Goal: Task Accomplishment & Management: Manage account settings

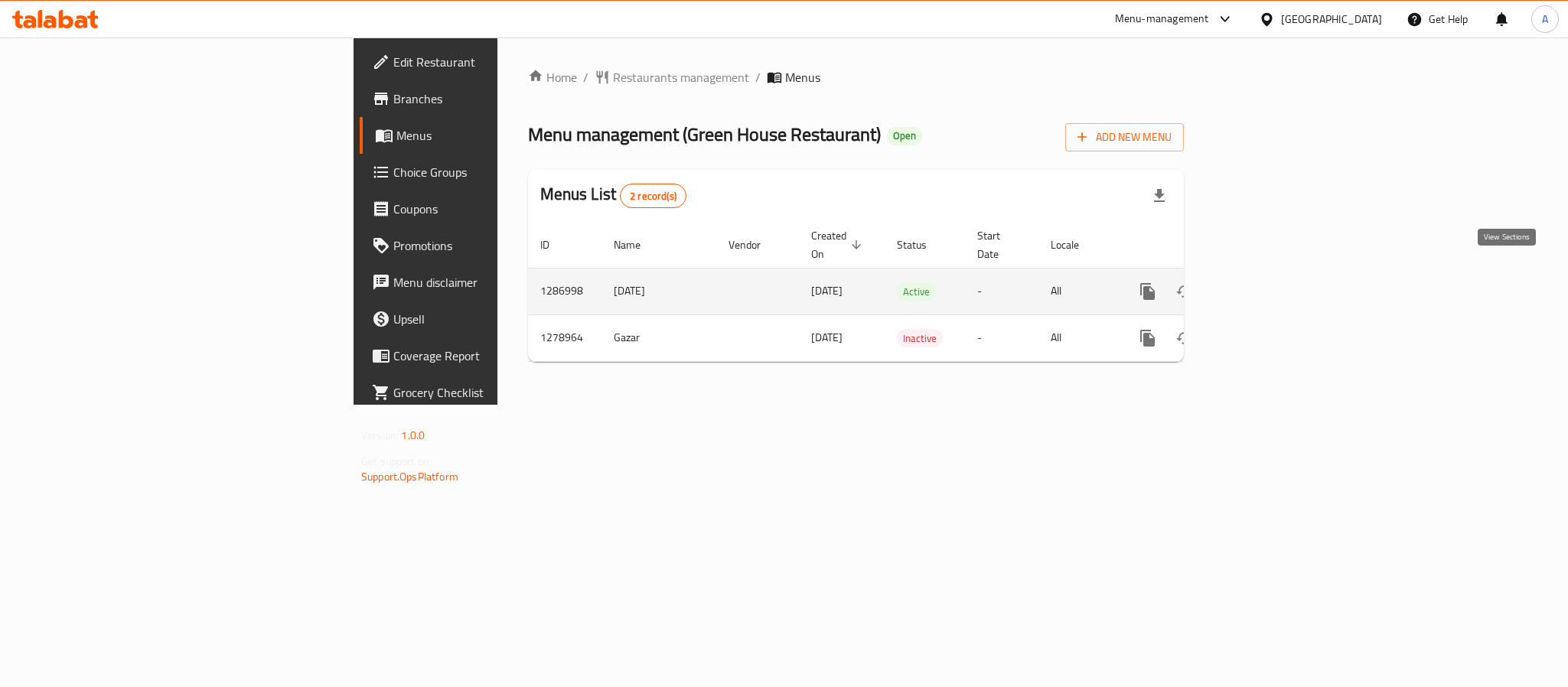
click at [1267, 283] on icon "enhanced table" at bounding box center [1258, 292] width 18 height 18
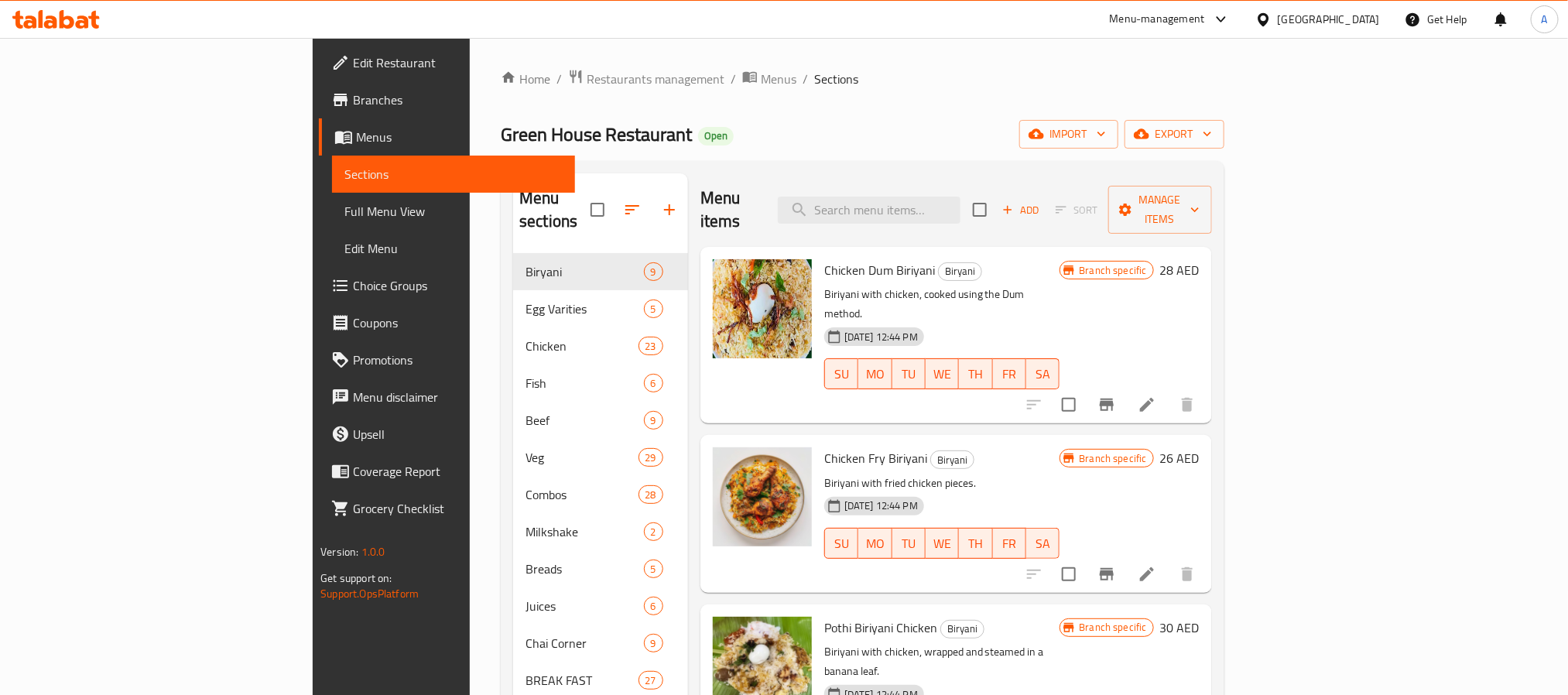
click at [917, 181] on div "Menu items Add Sort Manage items" at bounding box center [956, 211] width 511 height 74
click at [921, 182] on div "Menu items Add Sort Manage items" at bounding box center [956, 211] width 511 height 74
click at [929, 197] on input "search" at bounding box center [869, 210] width 183 height 27
paste input "Pothichoru"
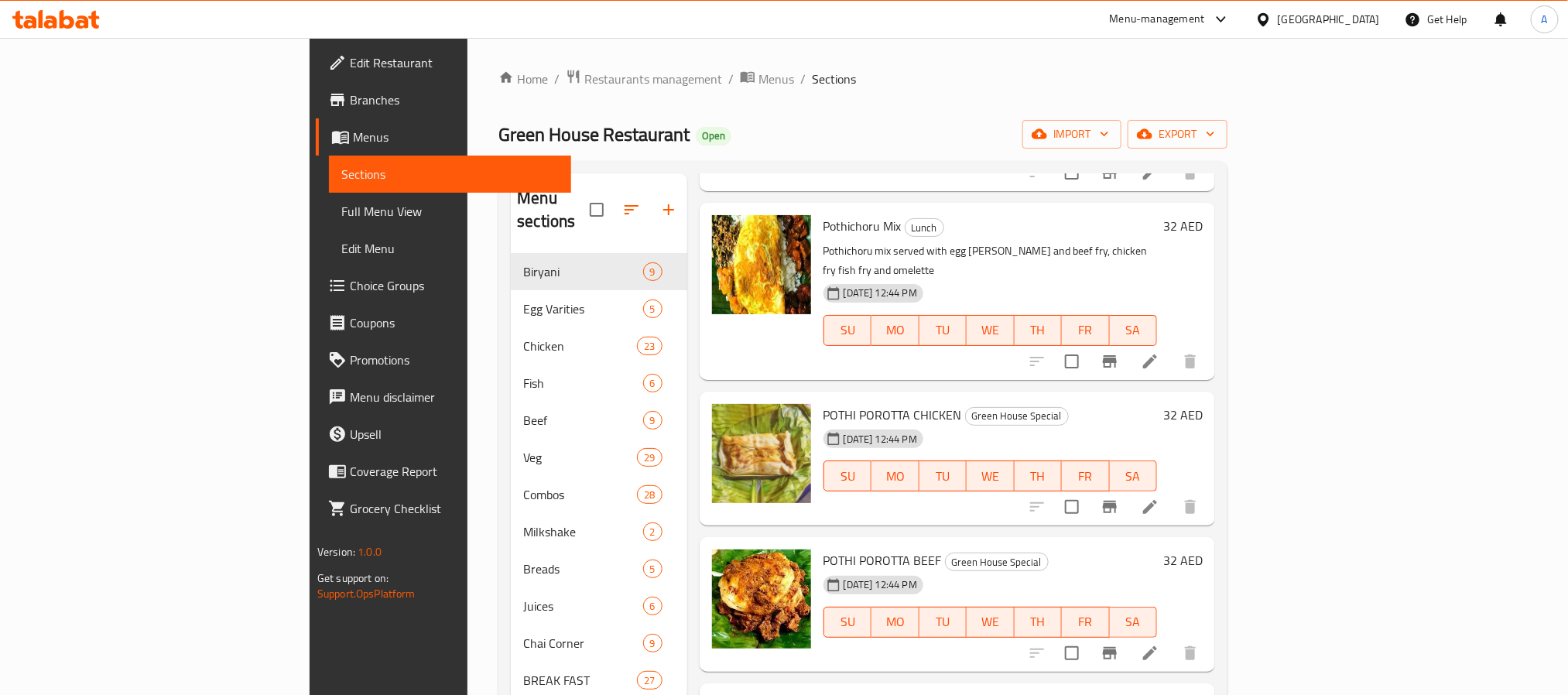
scroll to position [1324, 0]
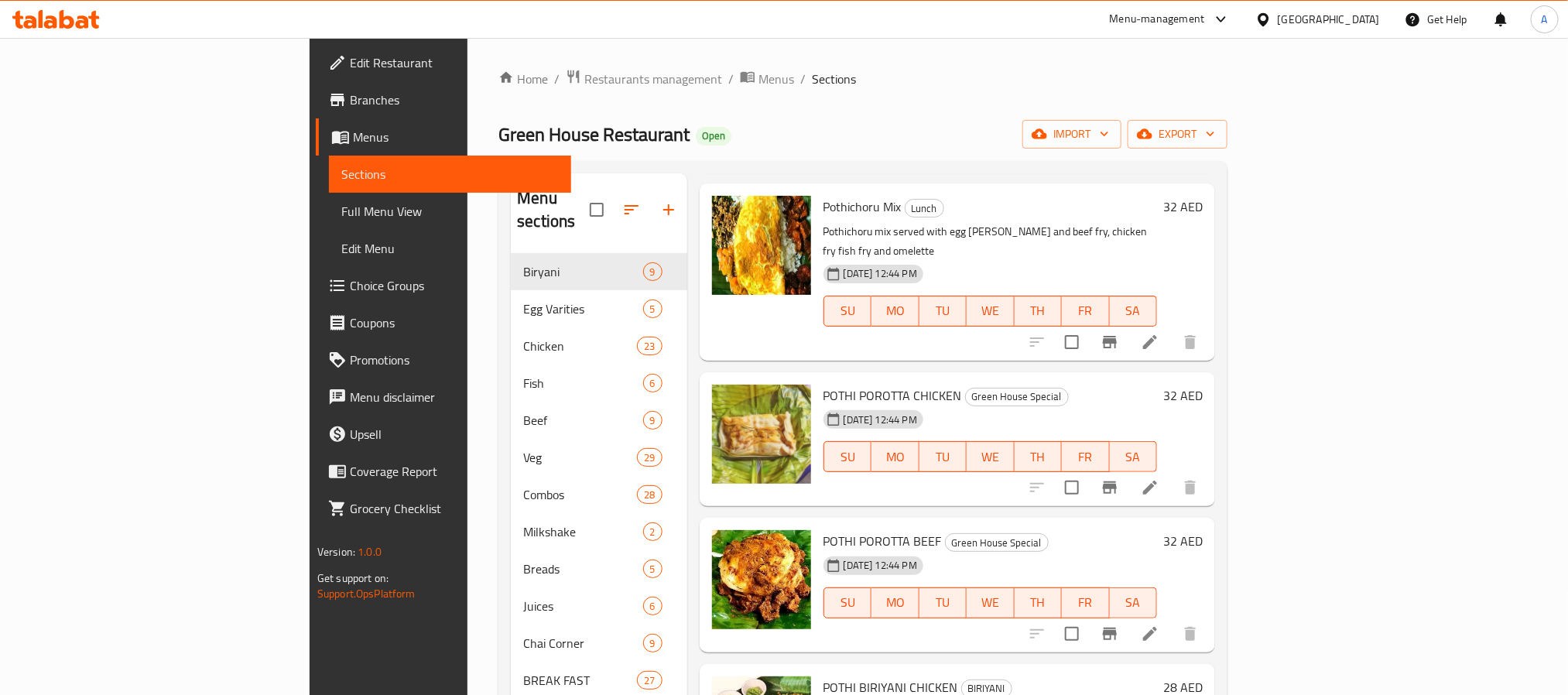
type input "Pothi"
click at [1119, 478] on icon "Branch-specific-item" at bounding box center [1110, 487] width 18 height 18
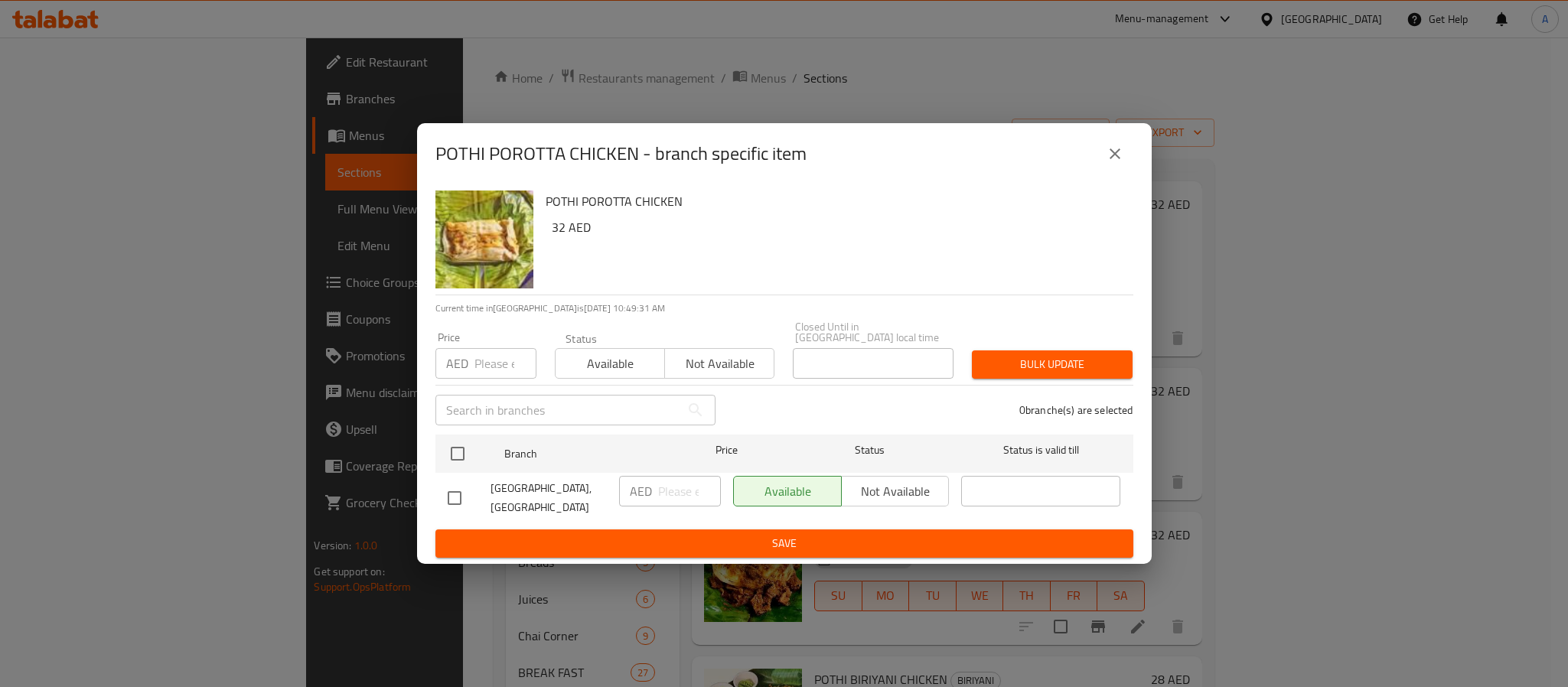
click at [1115, 162] on icon "close" at bounding box center [1114, 154] width 18 height 18
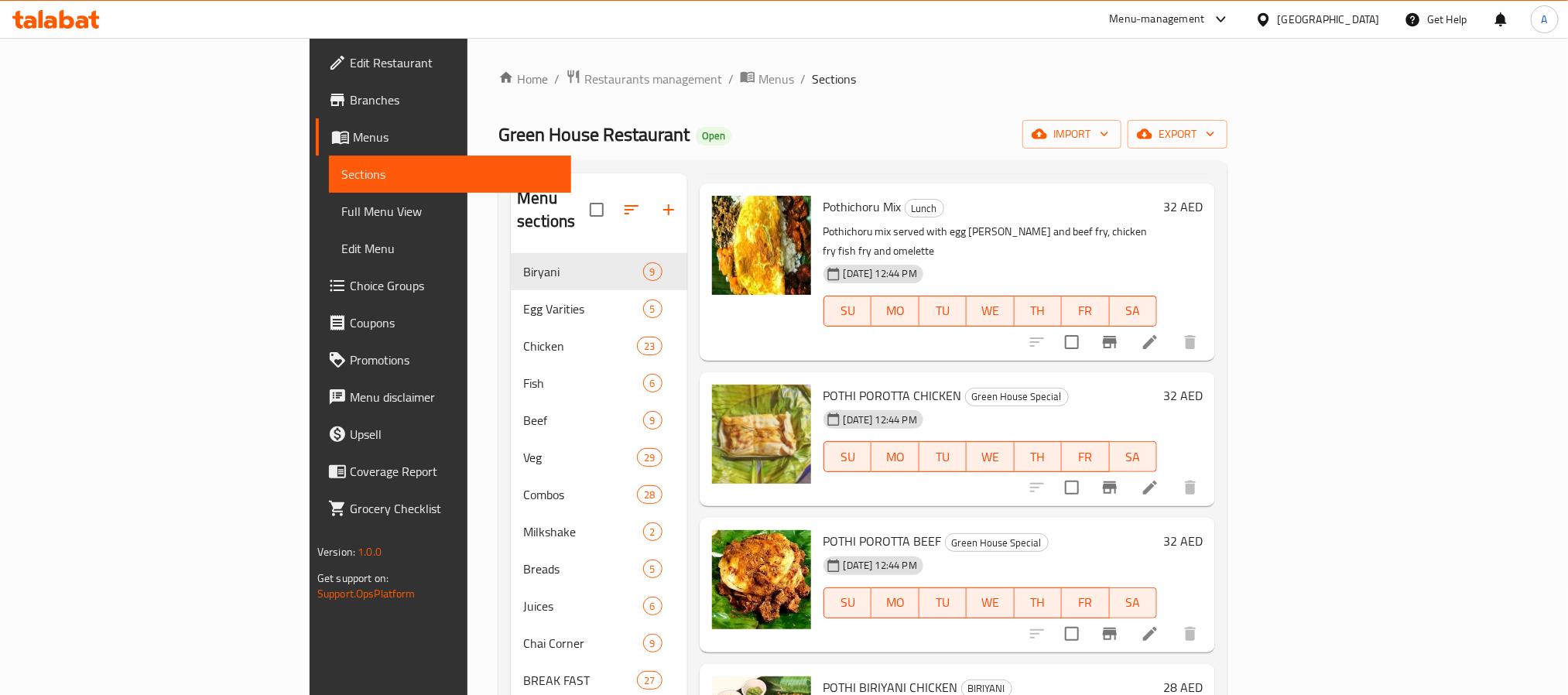
click at [1294, 17] on div "[GEOGRAPHIC_DATA]" at bounding box center [1329, 19] width 102 height 17
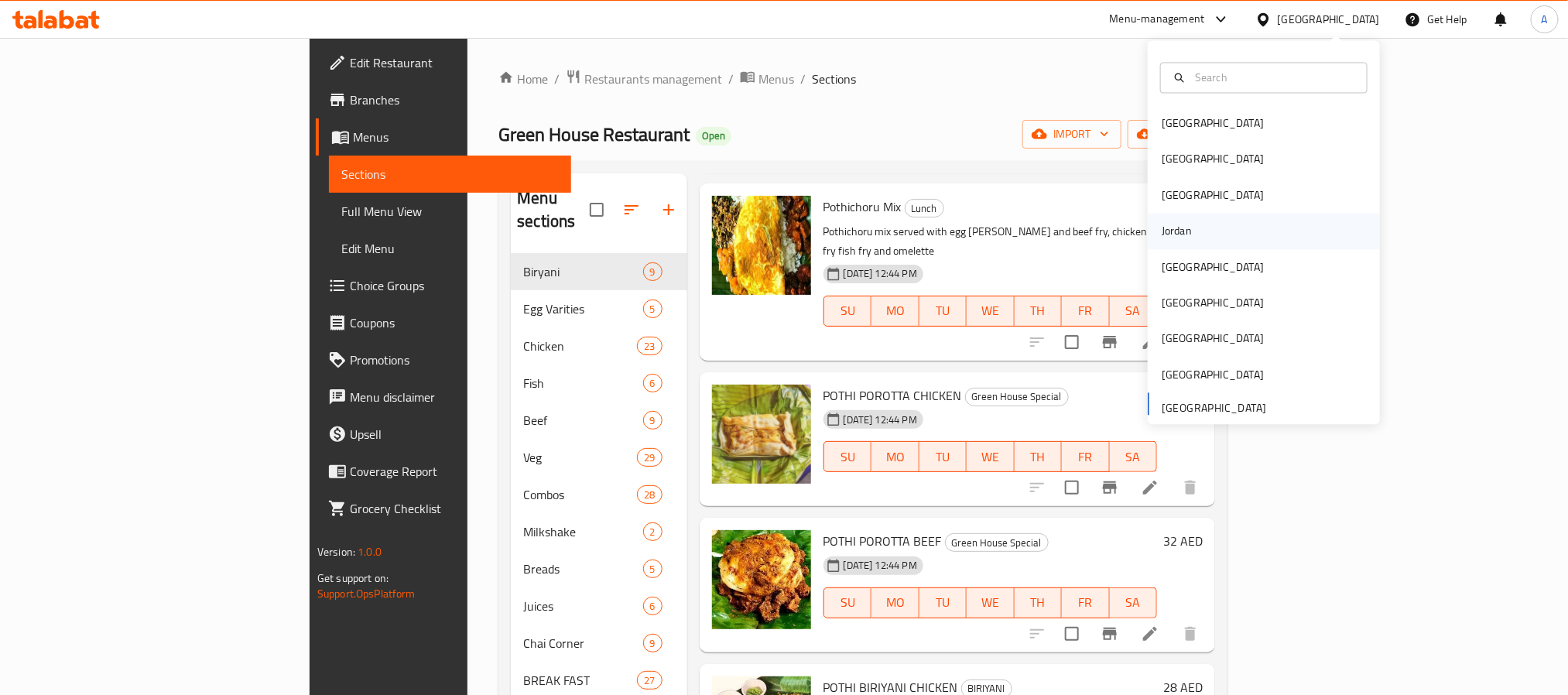
click at [1189, 223] on div "Jordan" at bounding box center [1264, 231] width 233 height 36
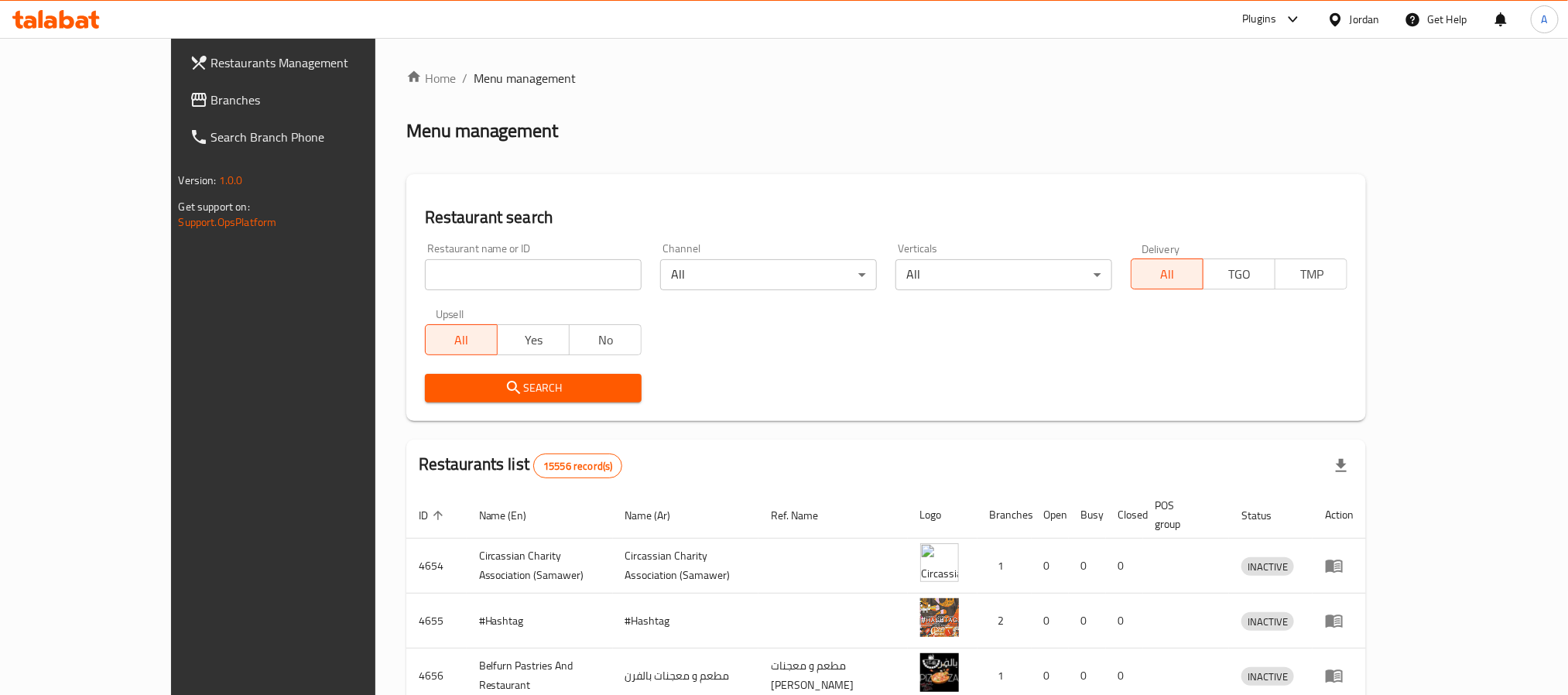
click at [212, 103] on span "Branches" at bounding box center [315, 99] width 209 height 18
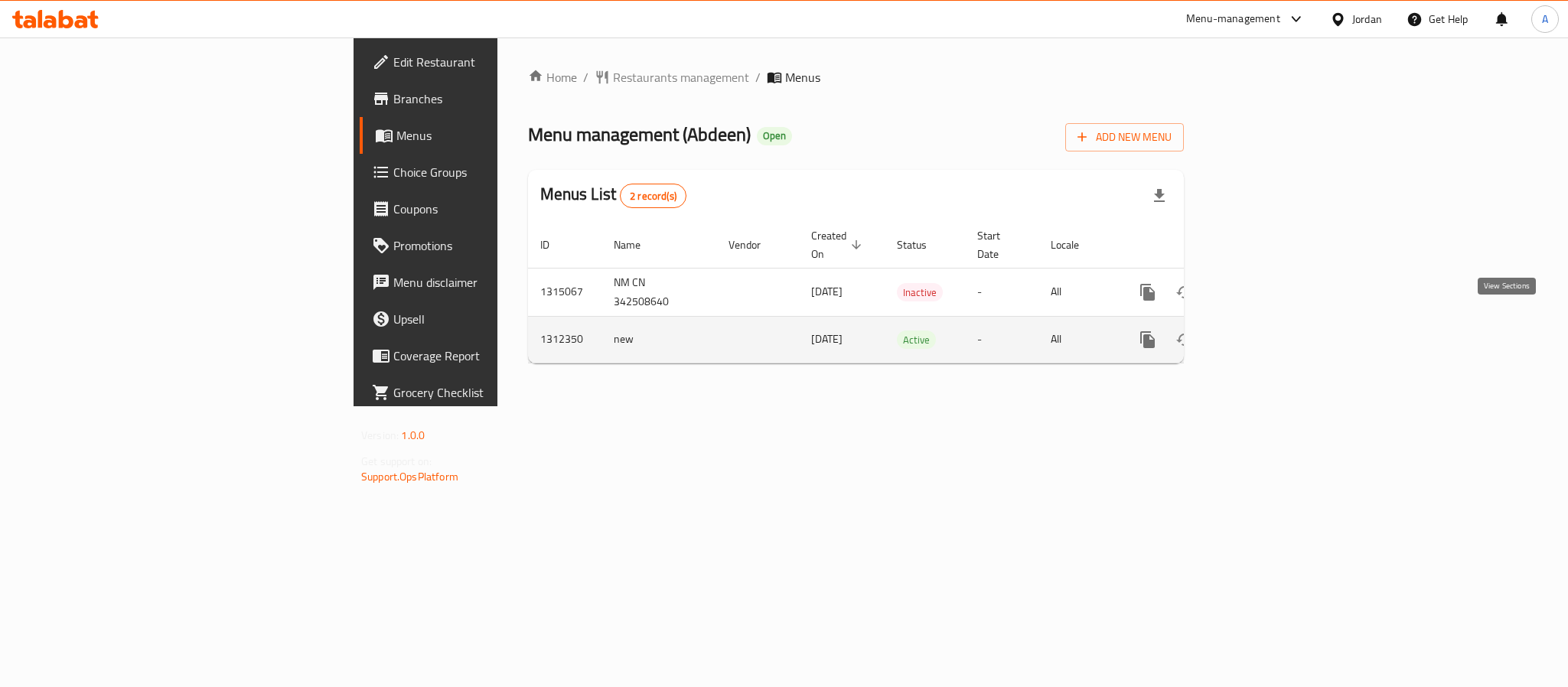
click at [1276, 322] on link "enhanced table" at bounding box center [1258, 340] width 36 height 36
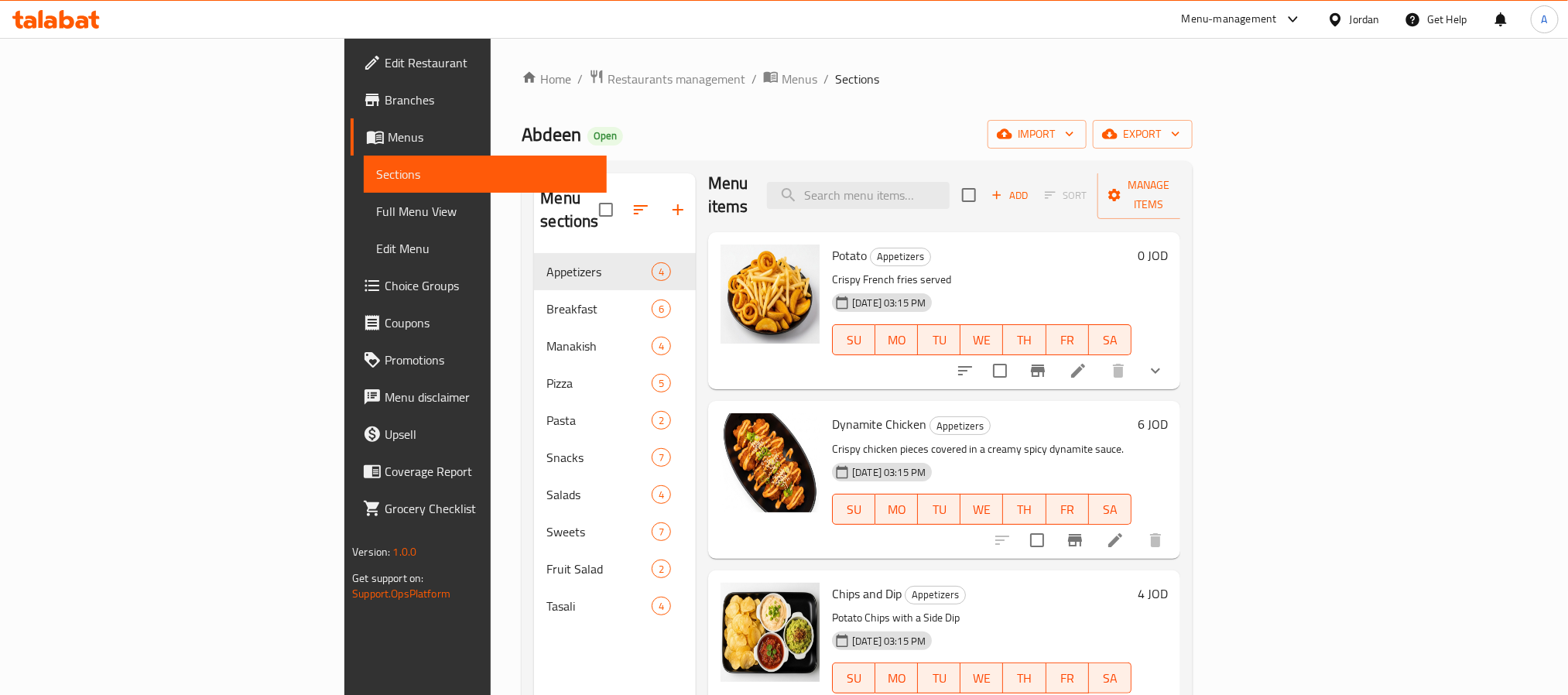
scroll to position [18, 0]
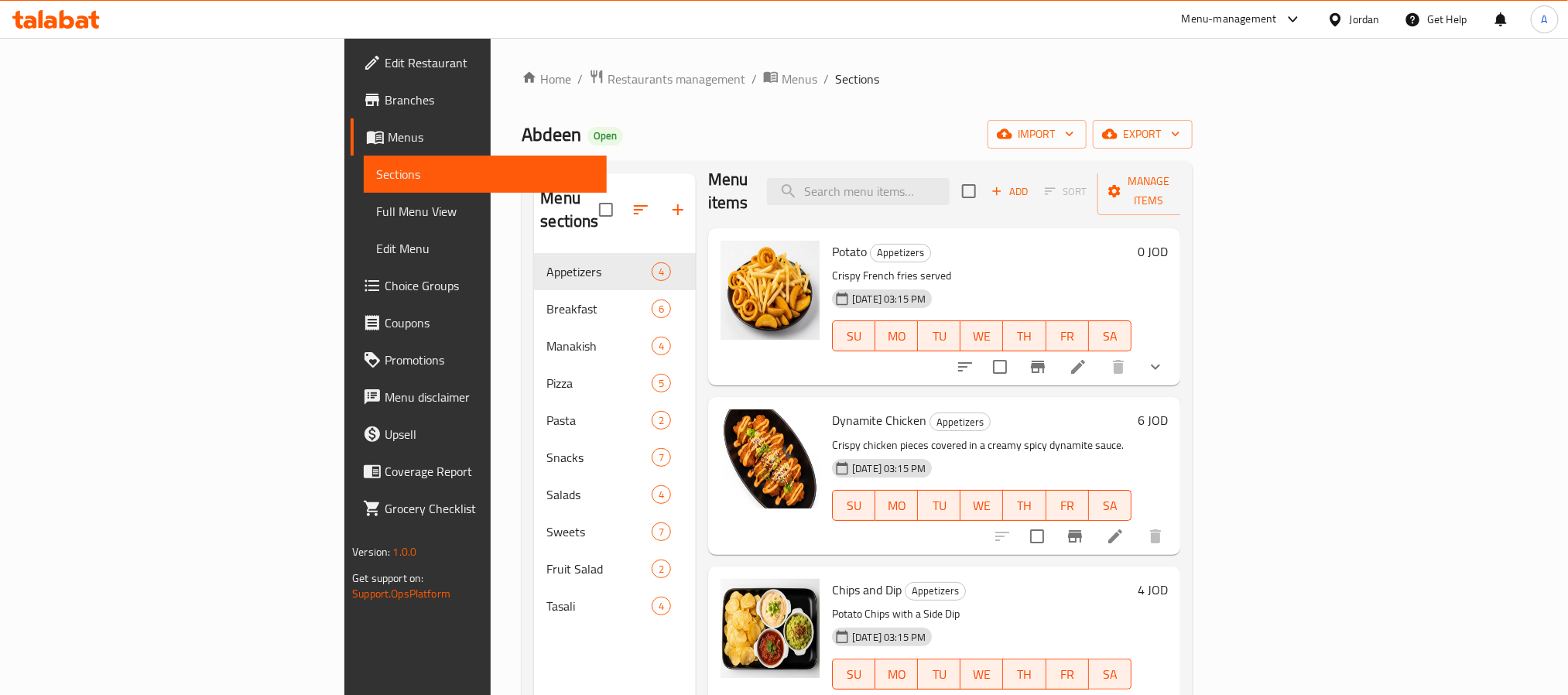
click at [927, 199] on div "Menu items Add Sort Manage items" at bounding box center [944, 191] width 472 height 74
click at [950, 178] on input "search" at bounding box center [858, 191] width 183 height 27
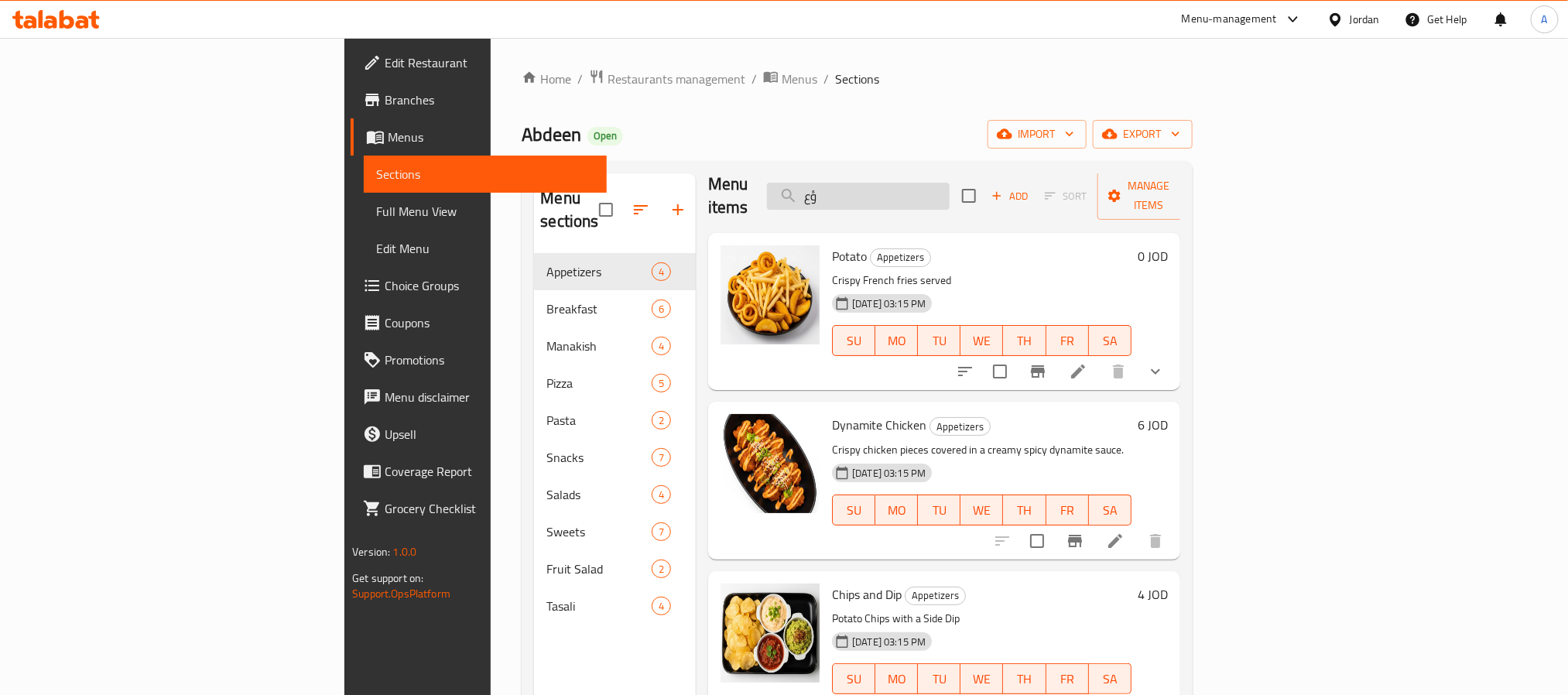
type input "ؤ"
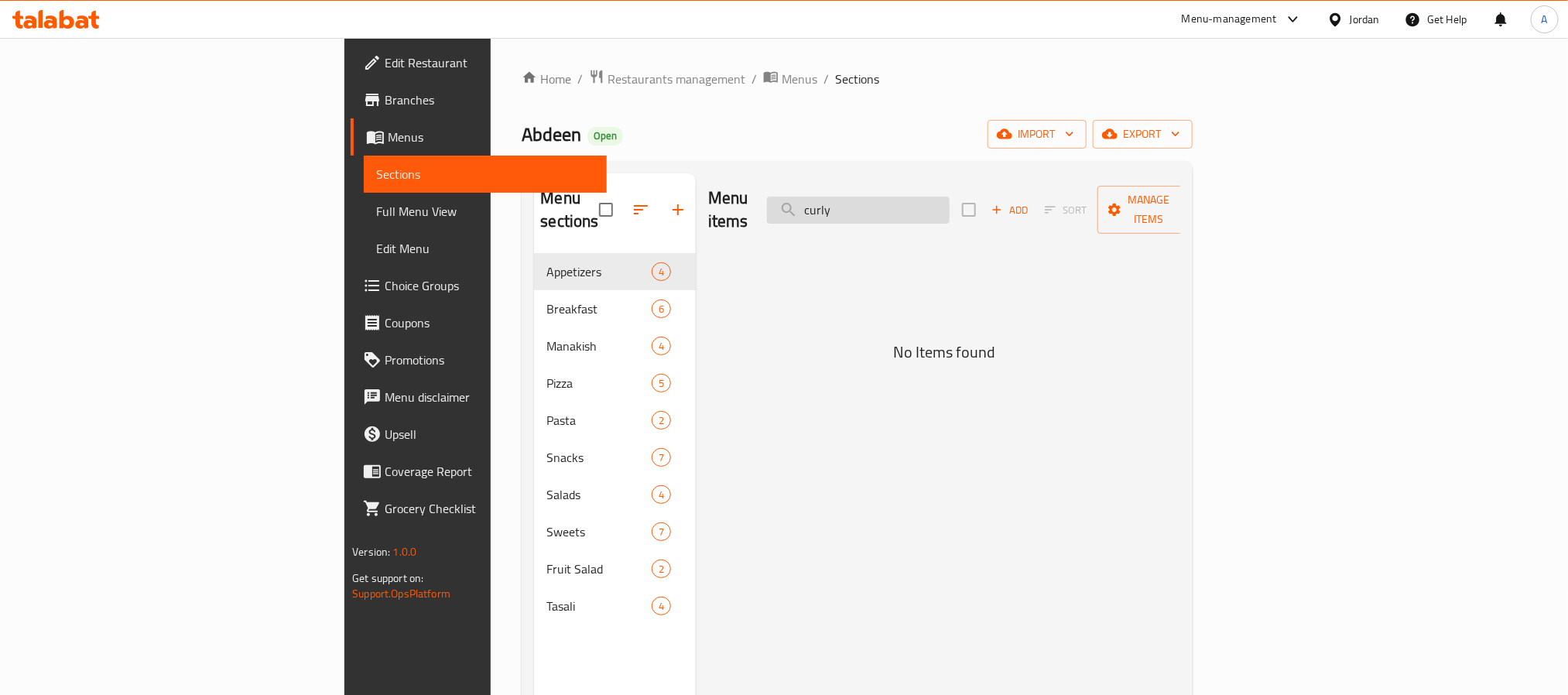
scroll to position [0, 0]
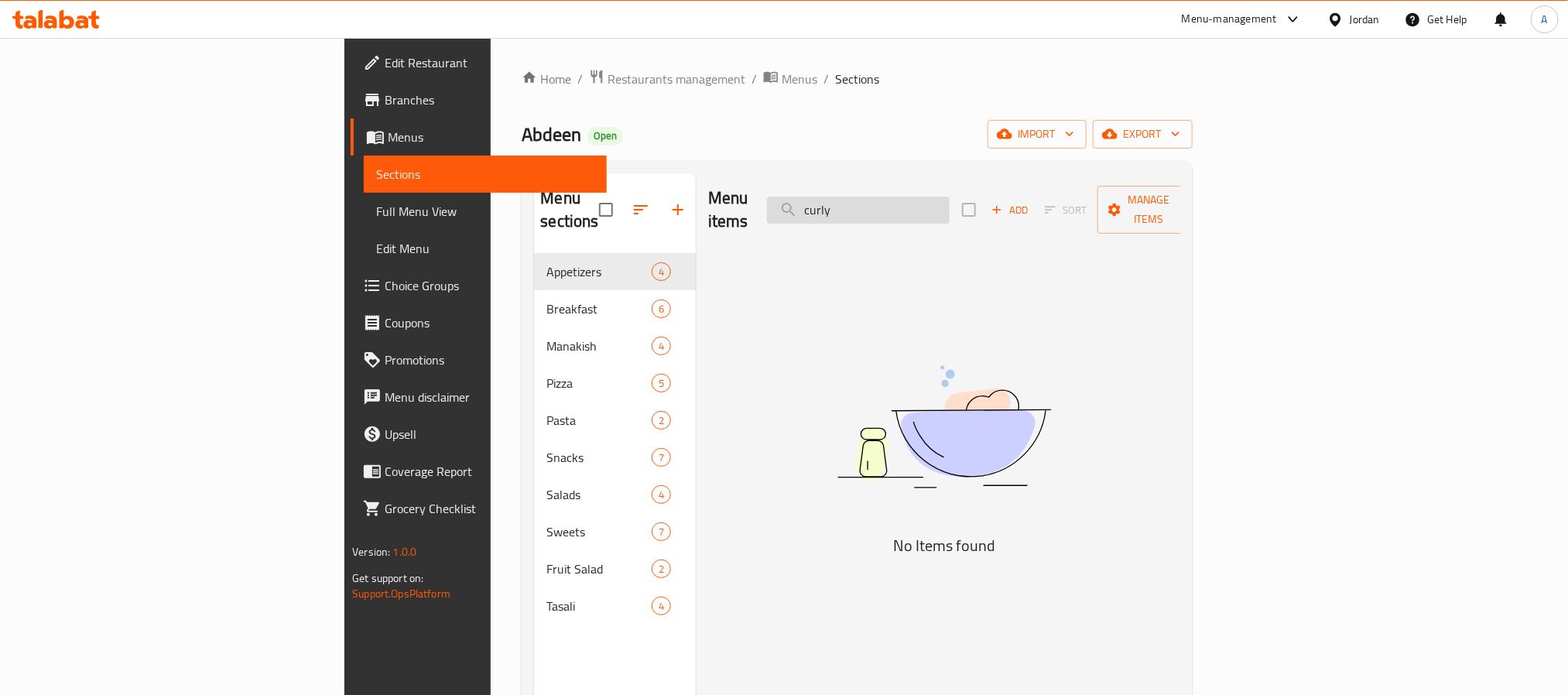
click at [950, 197] on input "curly" at bounding box center [858, 210] width 183 height 27
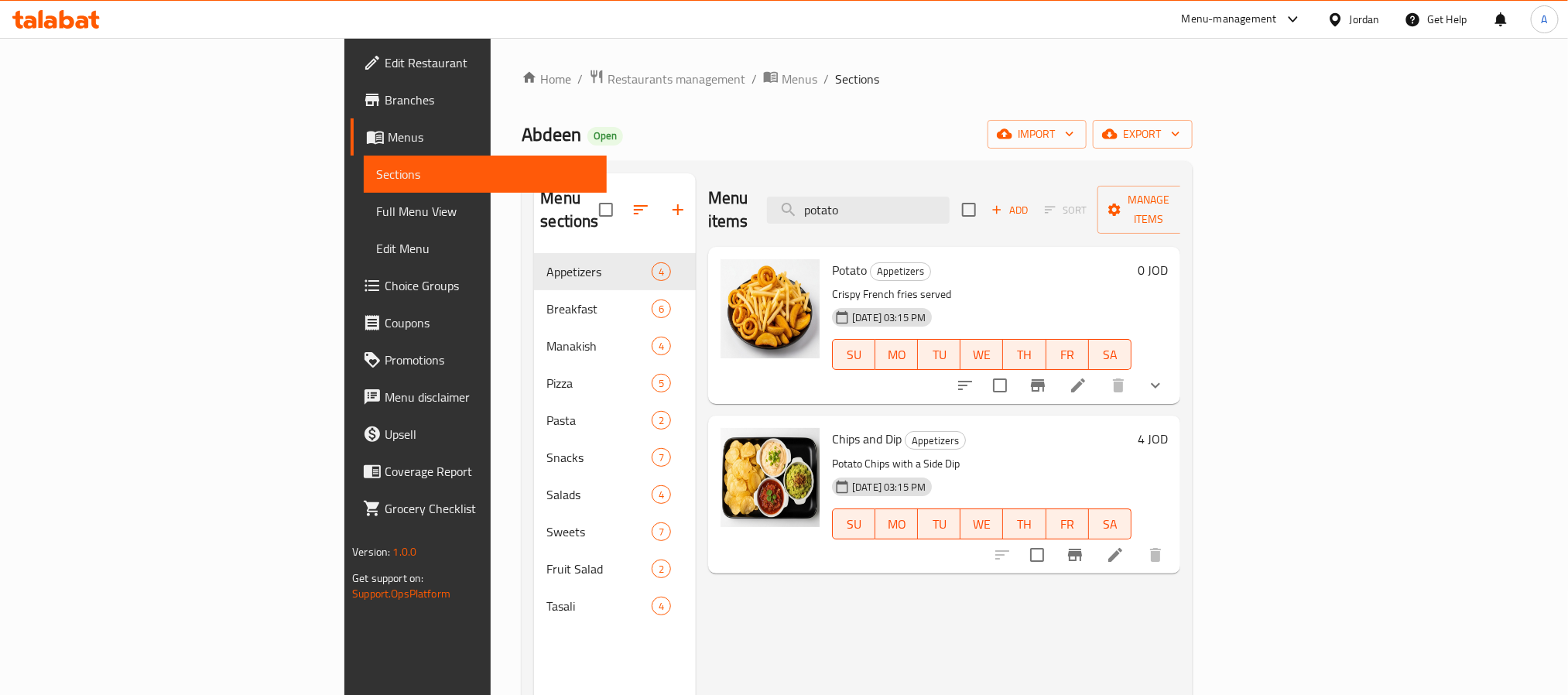
click at [1165, 376] on icon "show more" at bounding box center [1156, 385] width 18 height 18
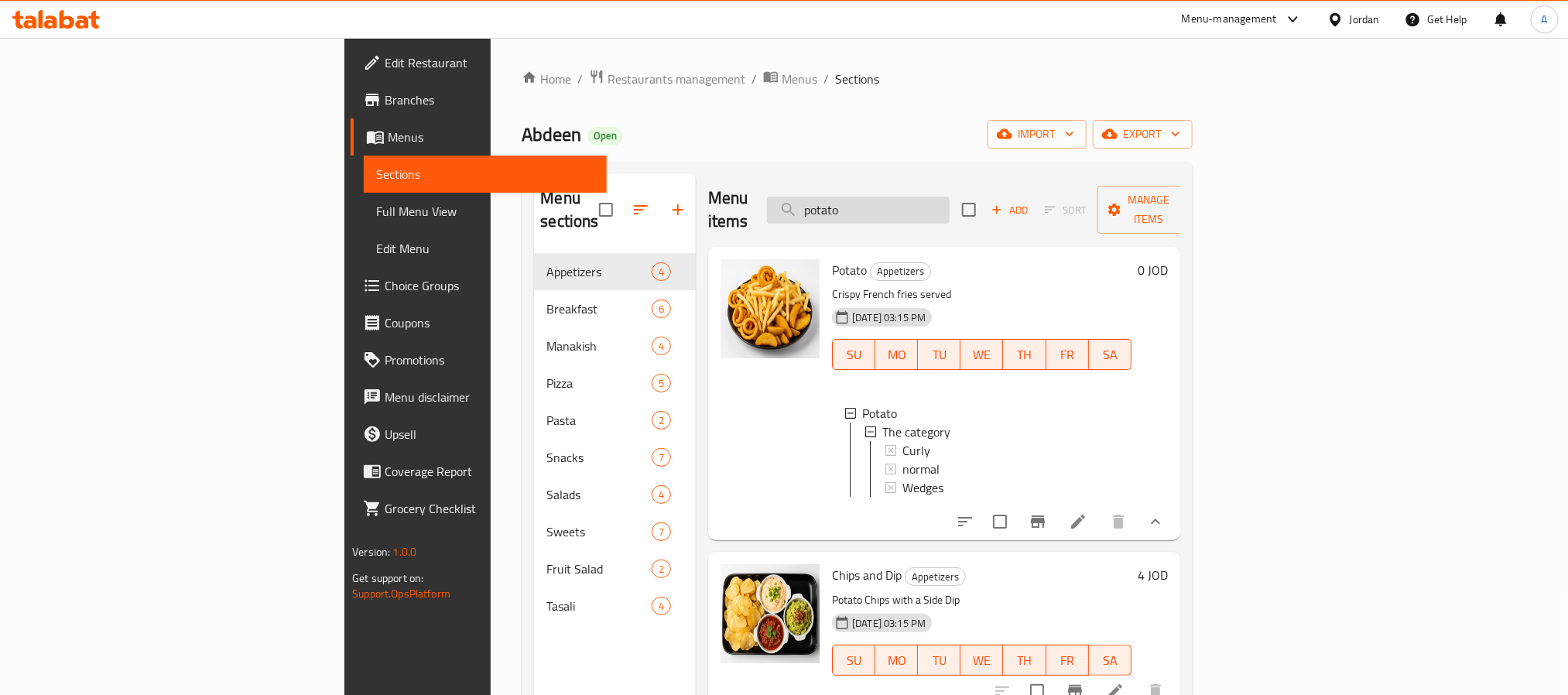
click at [944, 203] on input "potato" at bounding box center [858, 210] width 183 height 27
click at [950, 197] on input "شيي" at bounding box center [858, 210] width 183 height 27
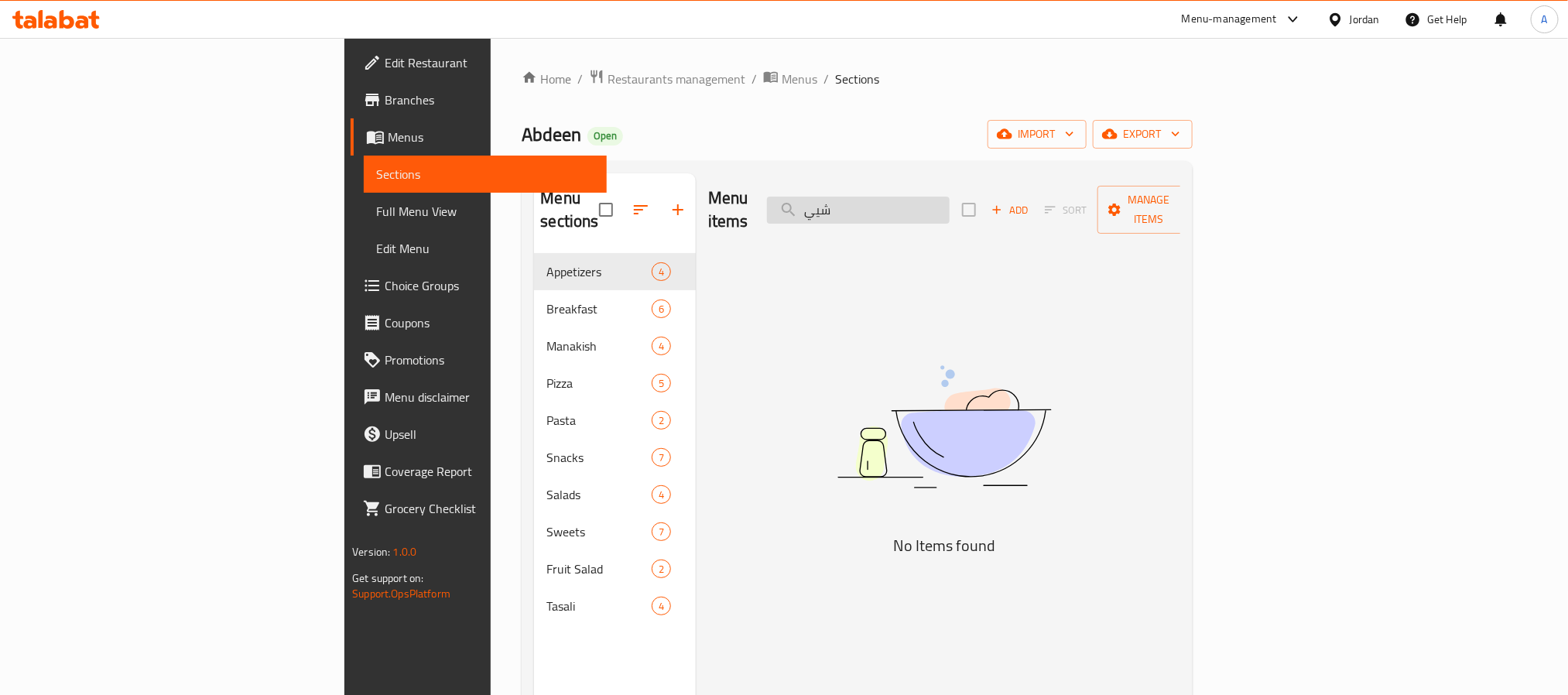
click at [950, 197] on input "شيي" at bounding box center [858, 210] width 183 height 27
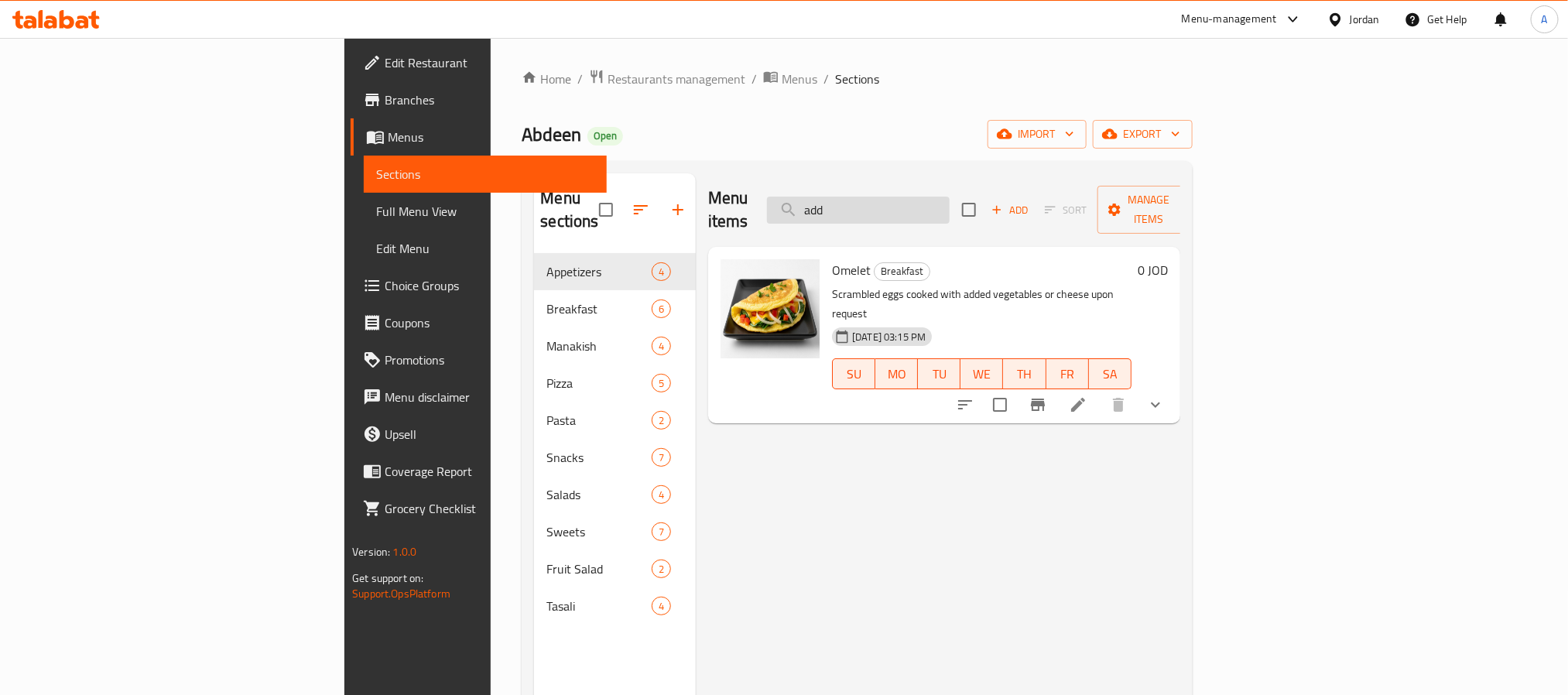
click at [950, 197] on input "add" at bounding box center [858, 210] width 183 height 27
type input "malt"
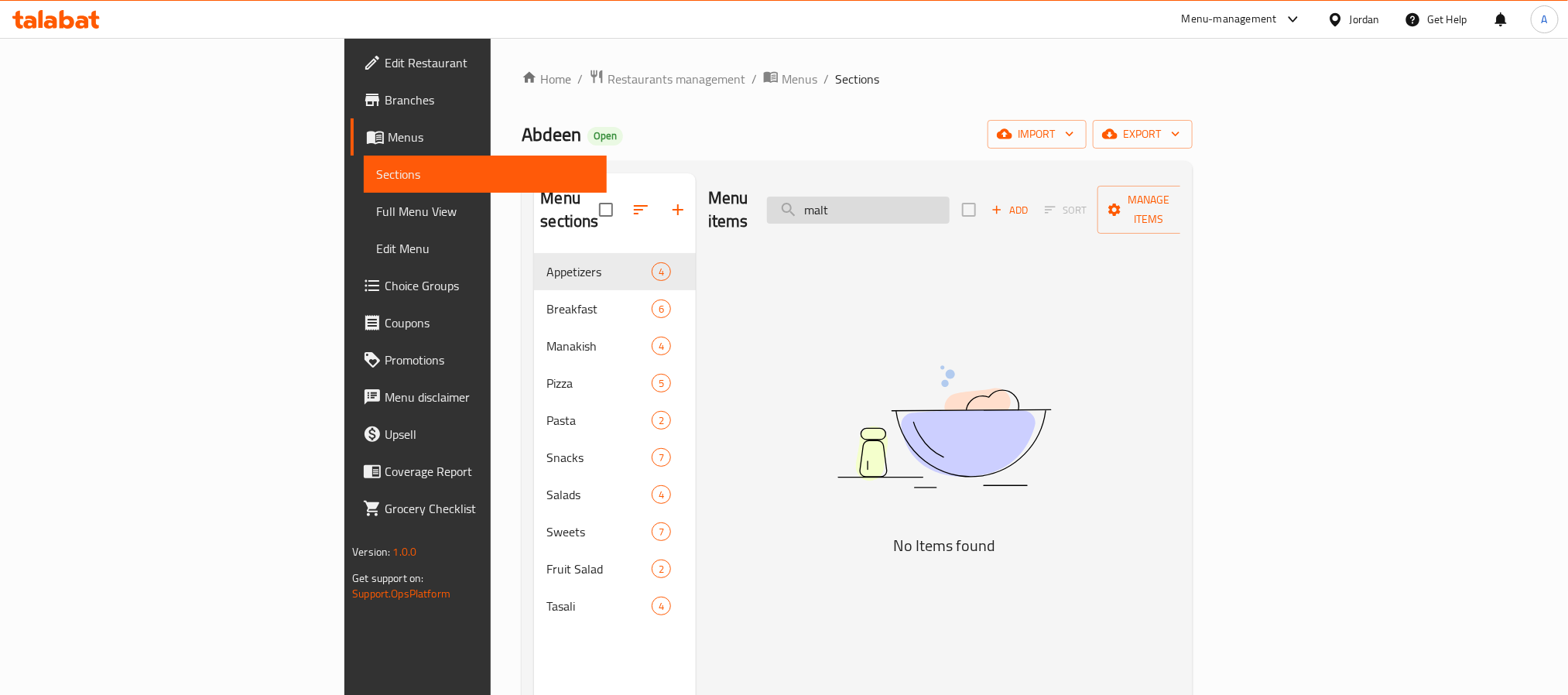
click at [950, 197] on input "malt" at bounding box center [858, 210] width 183 height 27
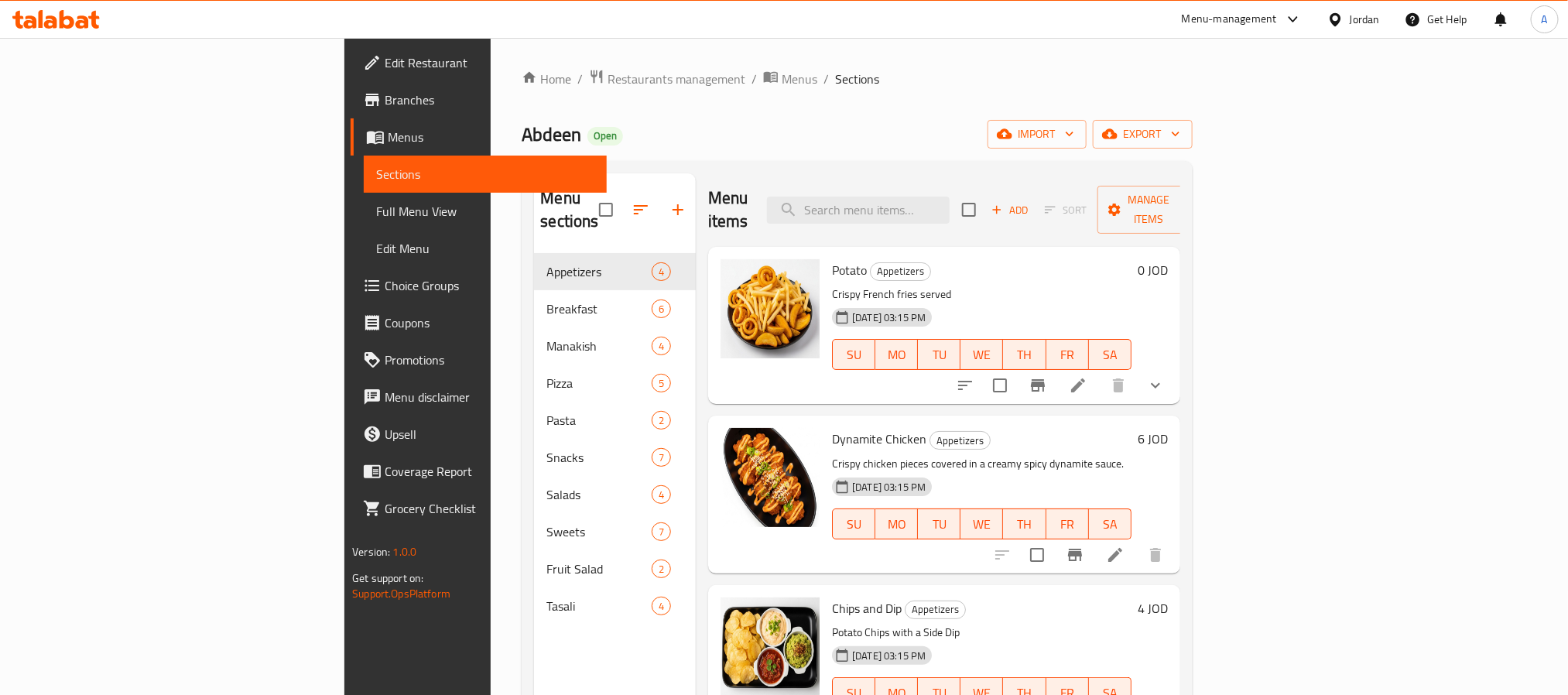
click at [1361, 24] on div "Jordan" at bounding box center [1365, 19] width 30 height 17
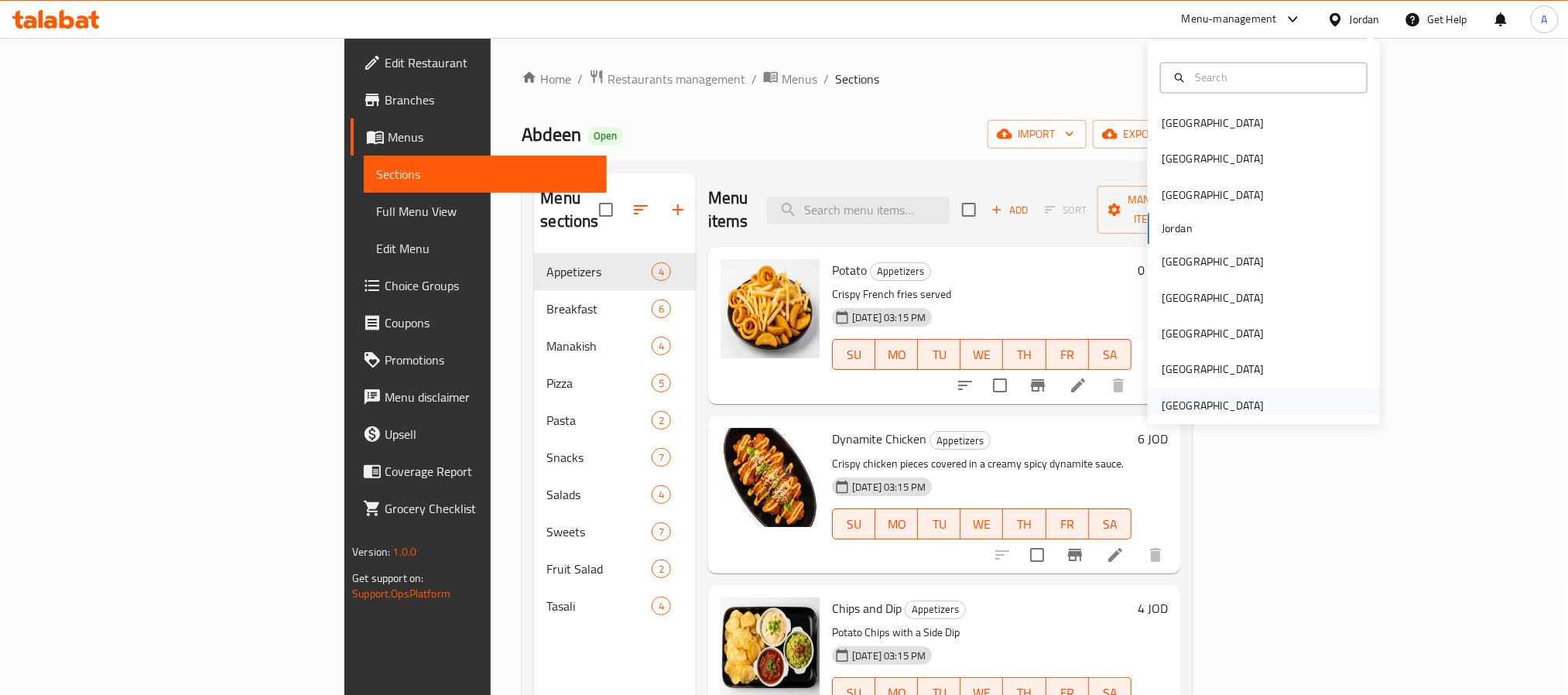
click at [1194, 400] on div "[GEOGRAPHIC_DATA]" at bounding box center [1212, 405] width 102 height 17
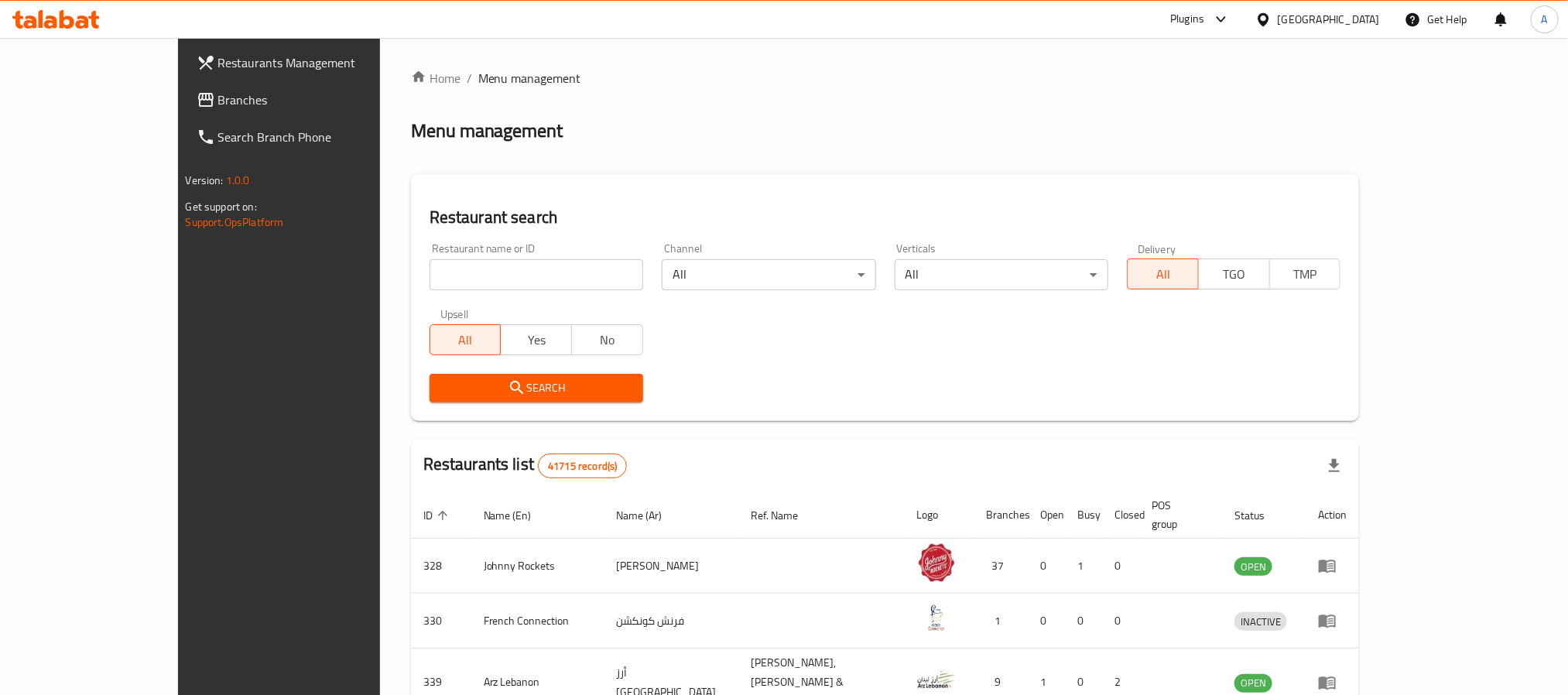
click at [478, 277] on input "search" at bounding box center [536, 275] width 213 height 31
paste input "694698"
type input "694698"
click button "Search" at bounding box center [536, 388] width 213 height 28
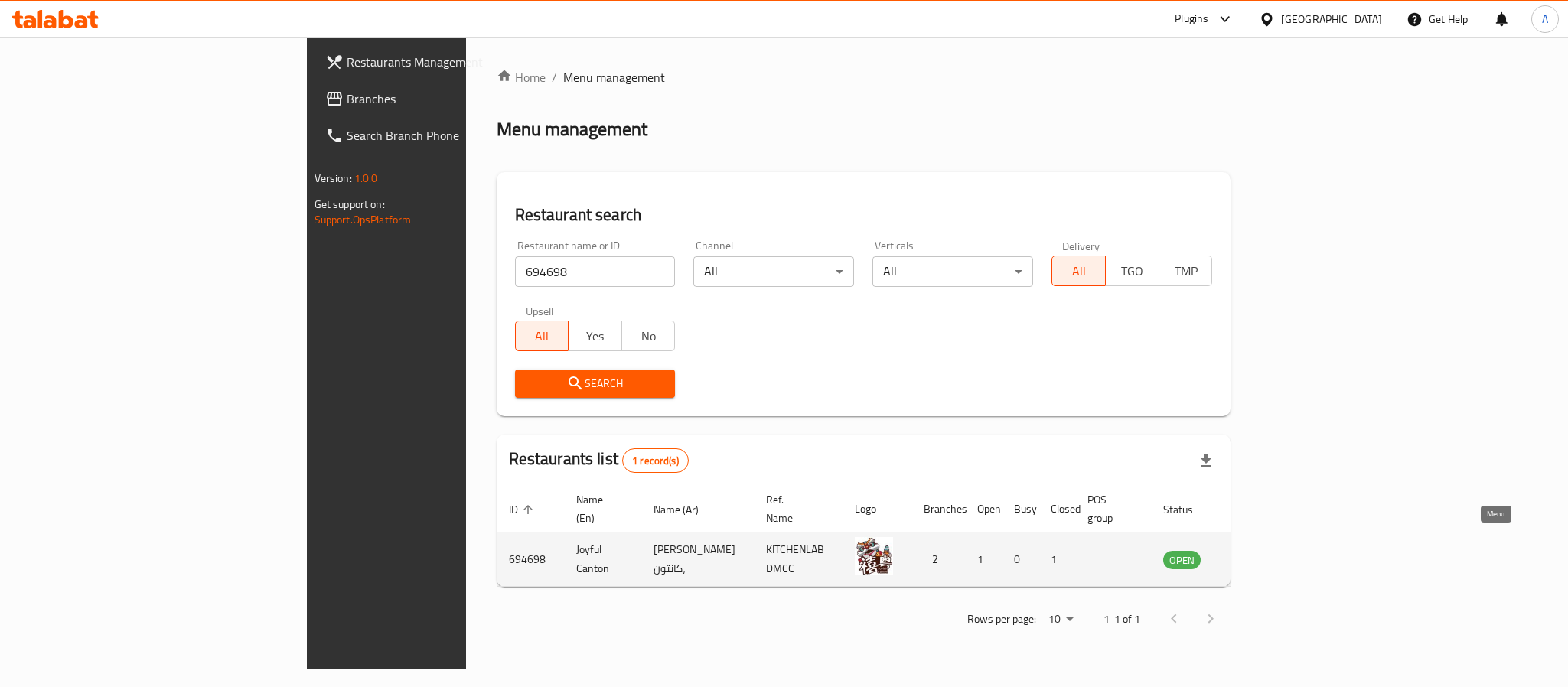
click at [1272, 551] on link "enhanced table" at bounding box center [1257, 559] width 28 height 18
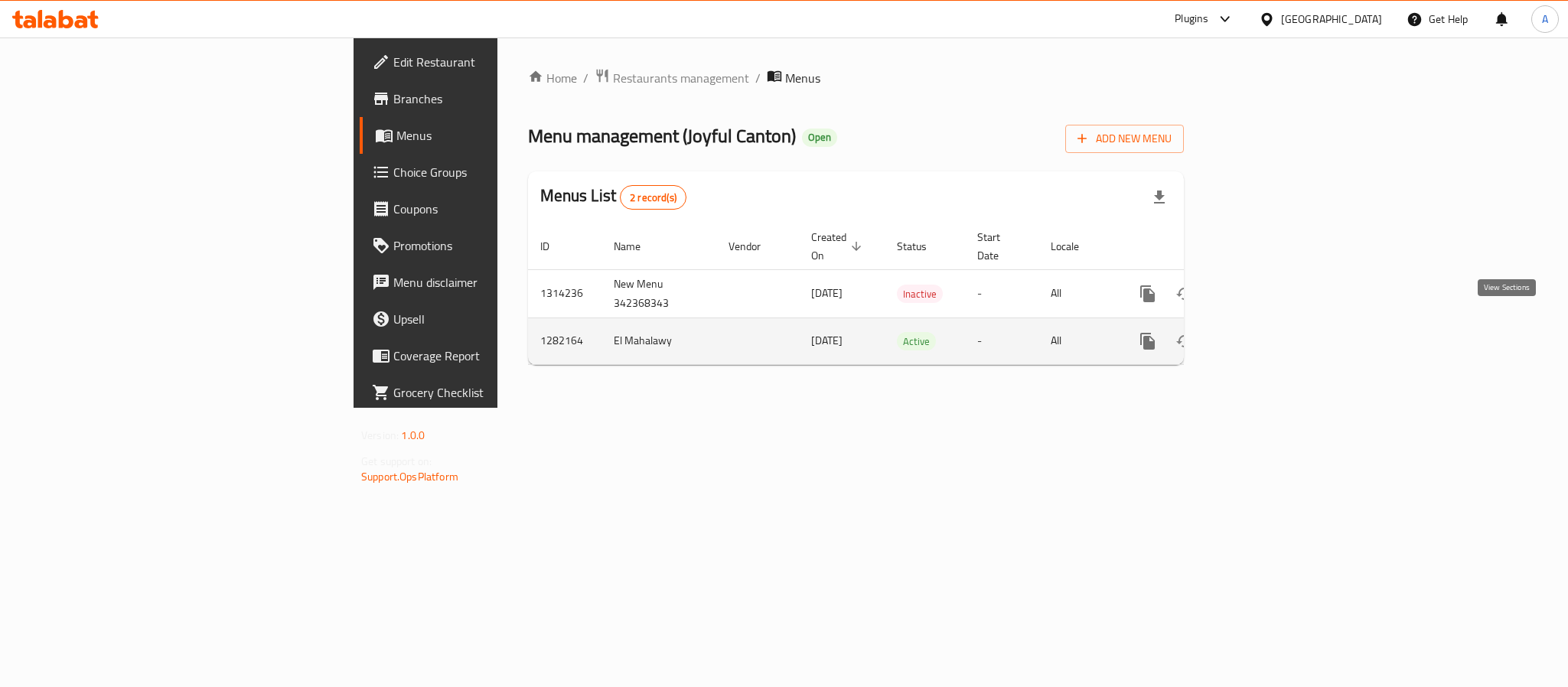
click at [1267, 332] on icon "enhanced table" at bounding box center [1258, 341] width 18 height 18
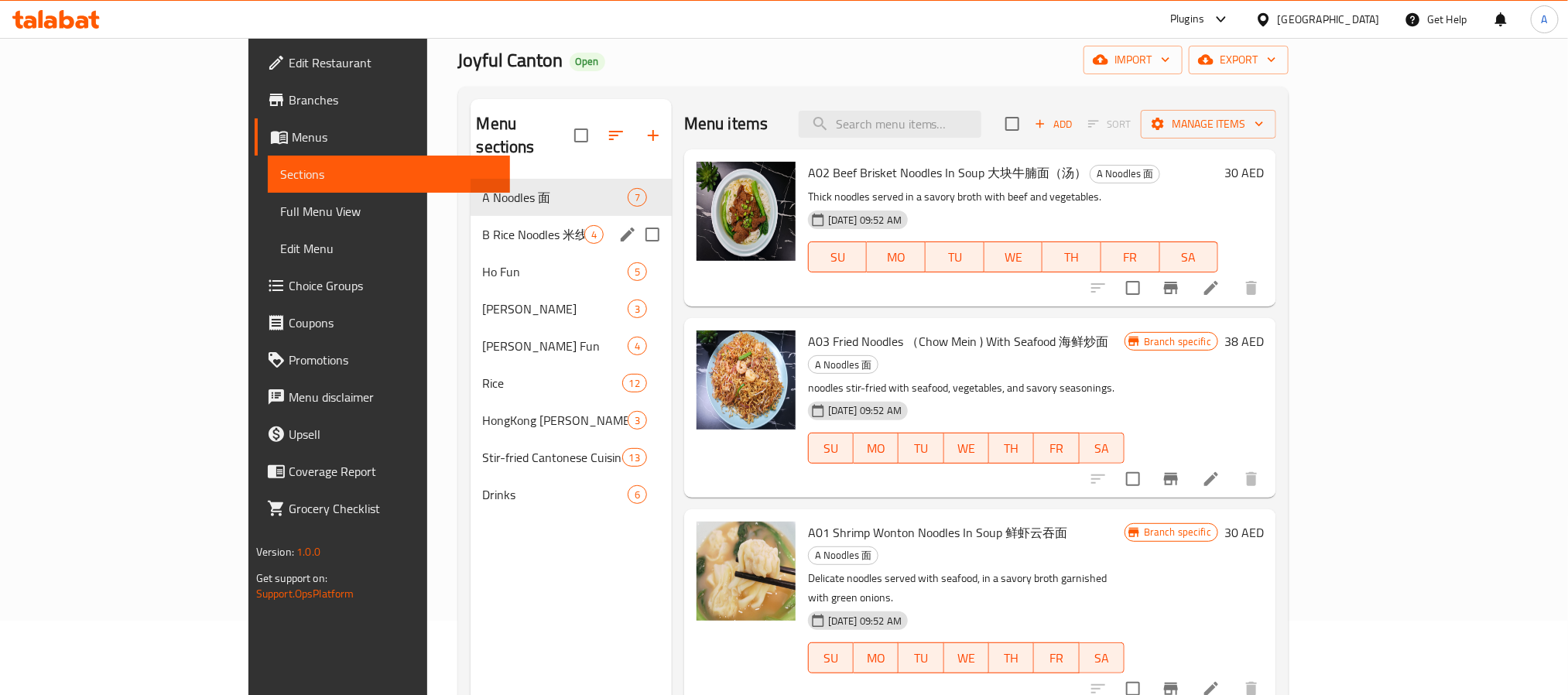
scroll to position [116, 0]
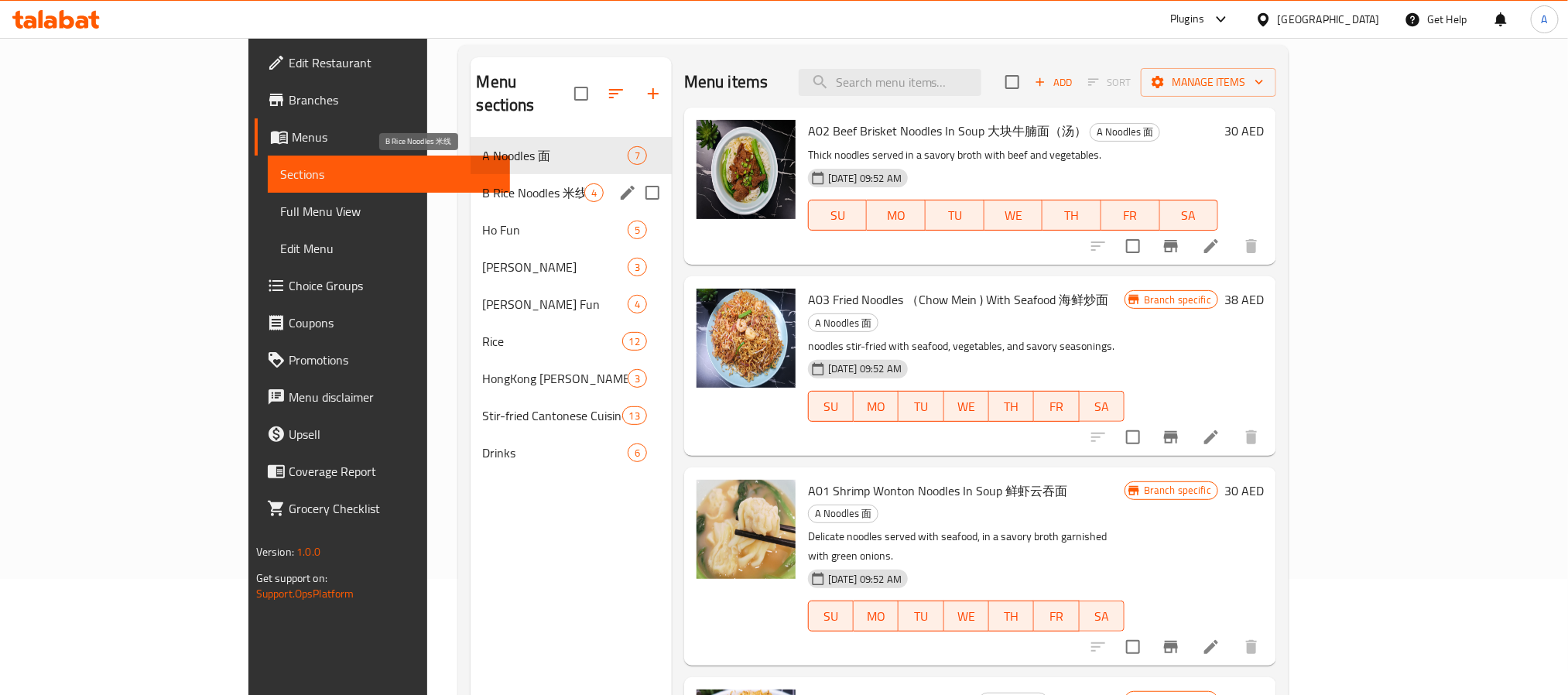
click at [521, 183] on span "B Rice Noodles 米线" at bounding box center [533, 192] width 101 height 18
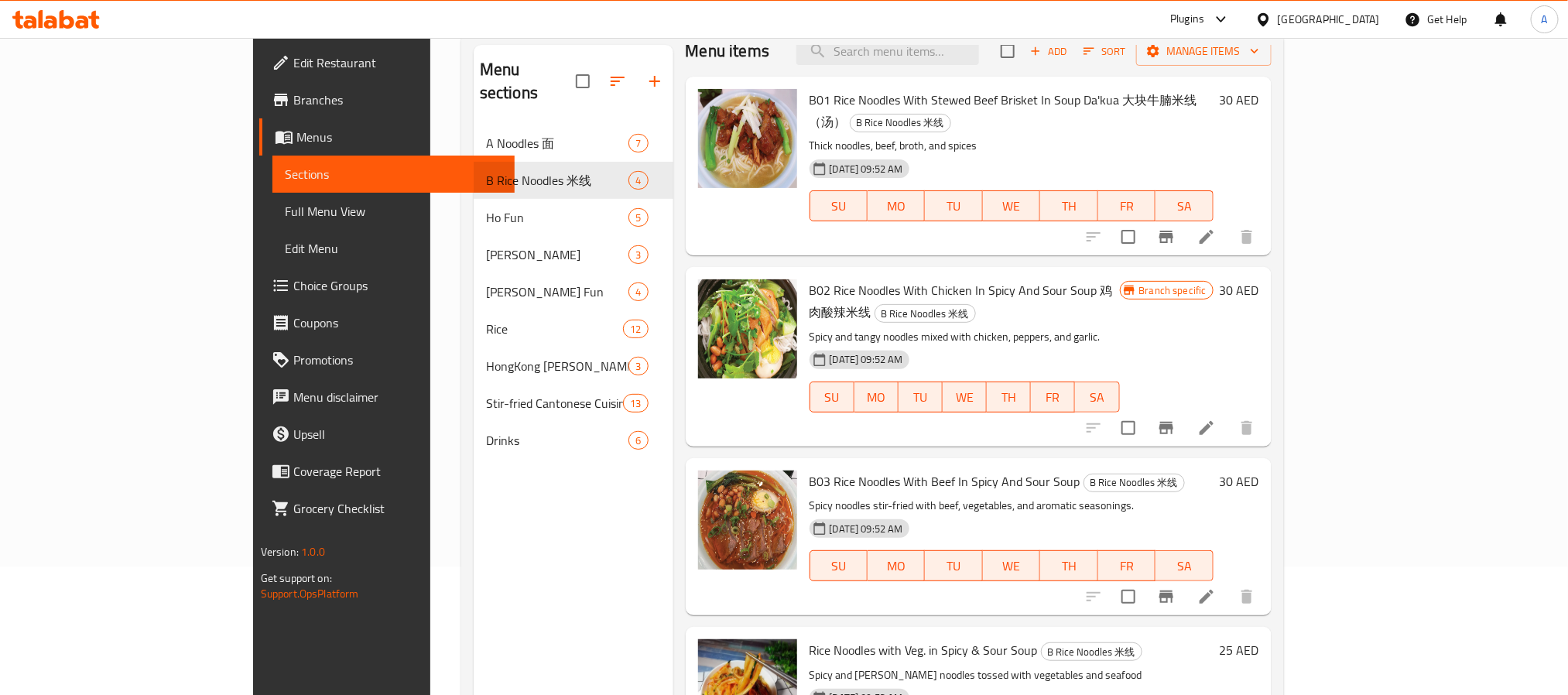
scroll to position [217, 0]
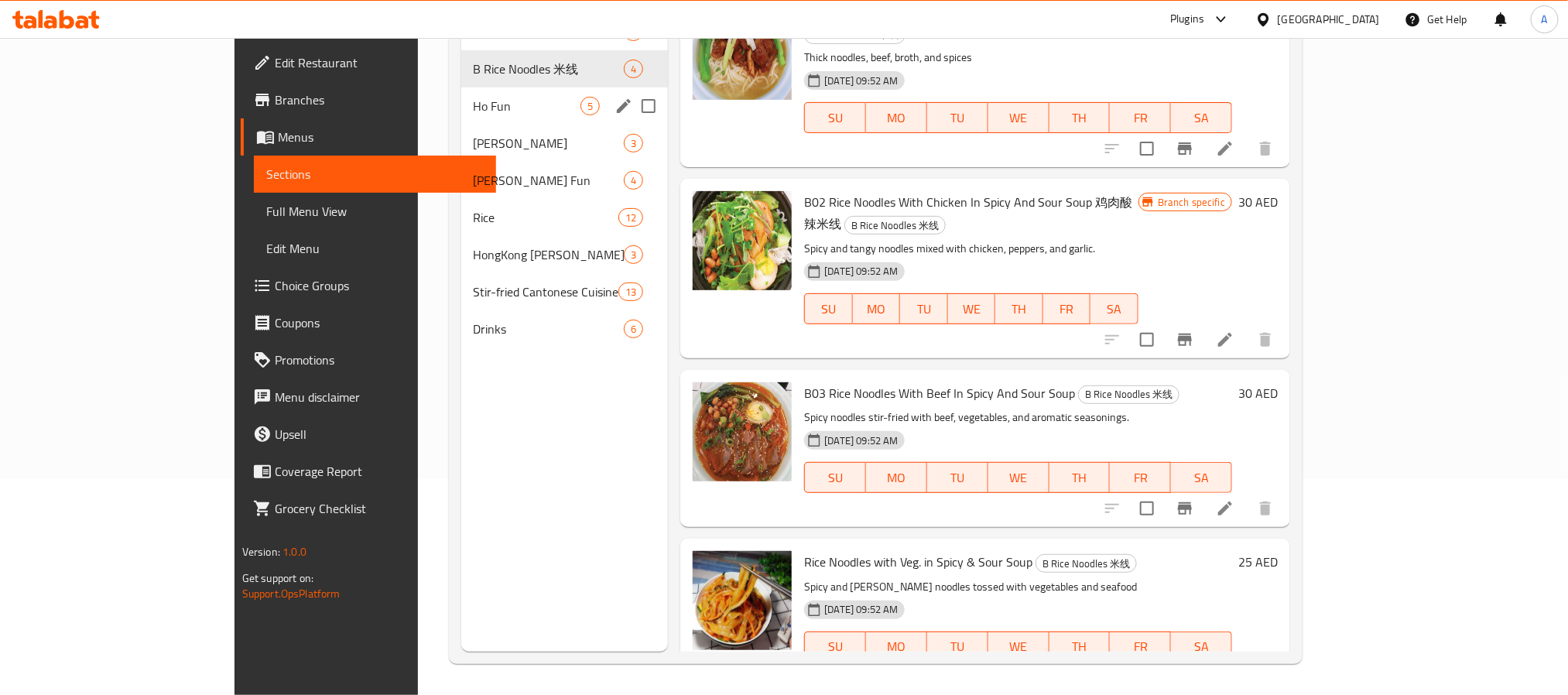
click at [474, 105] on span "Ho Fun" at bounding box center [527, 106] width 108 height 18
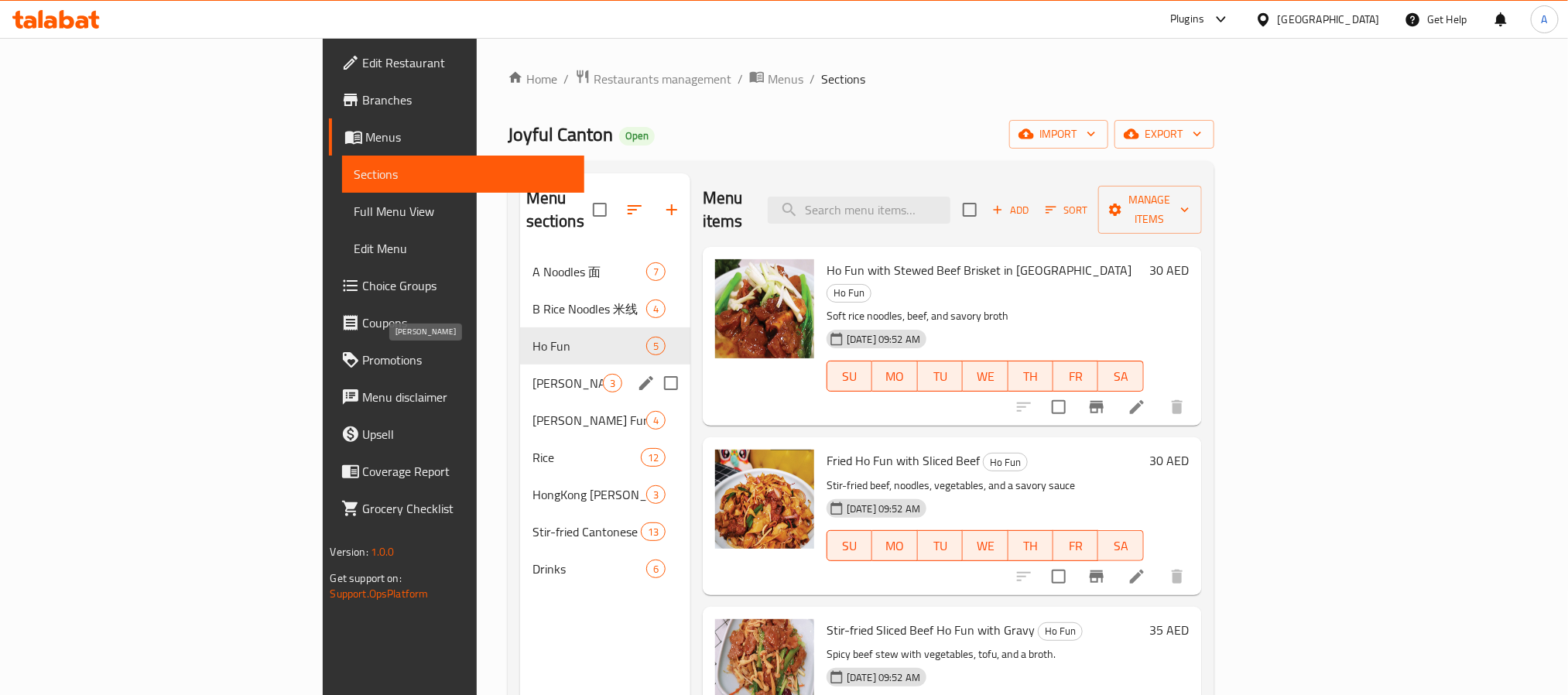
click at [532, 374] on span "[PERSON_NAME]" at bounding box center [567, 383] width 71 height 18
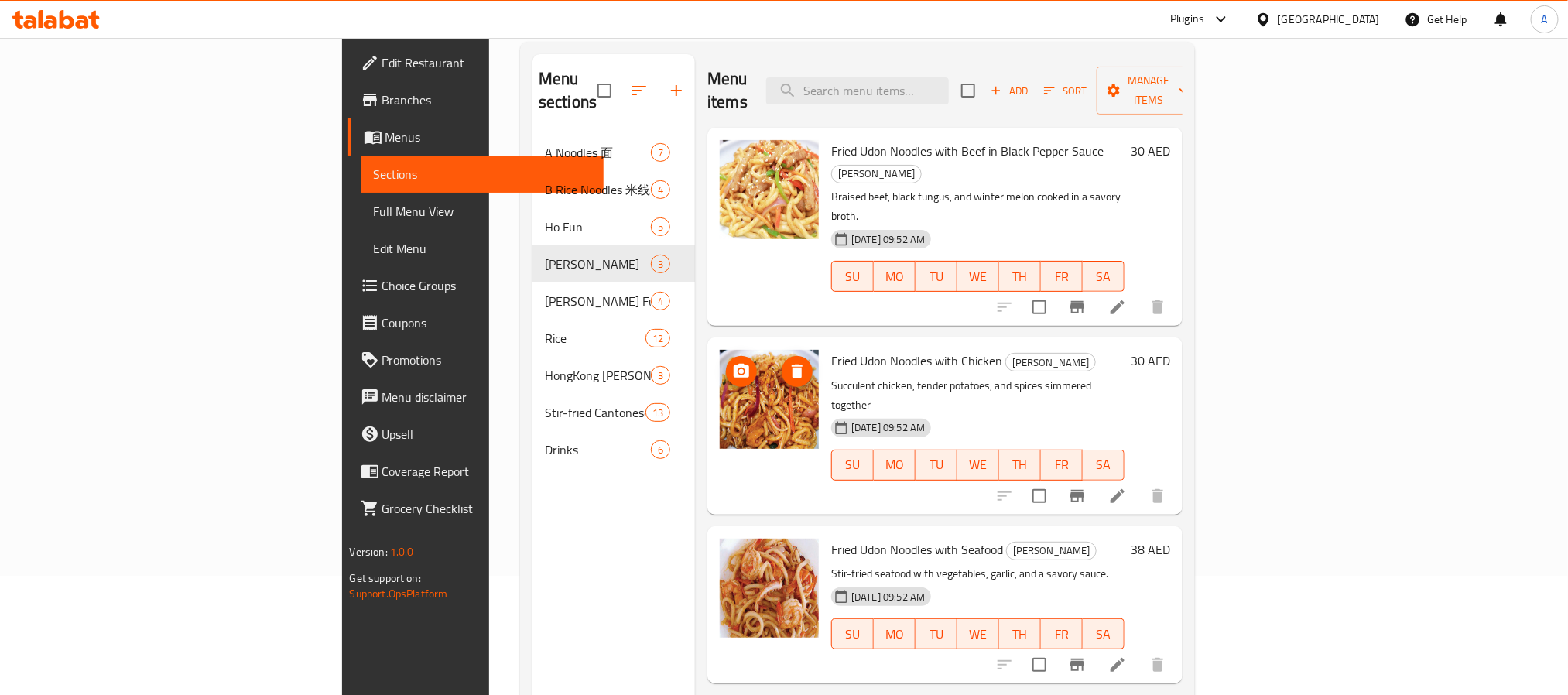
scroll to position [217, 0]
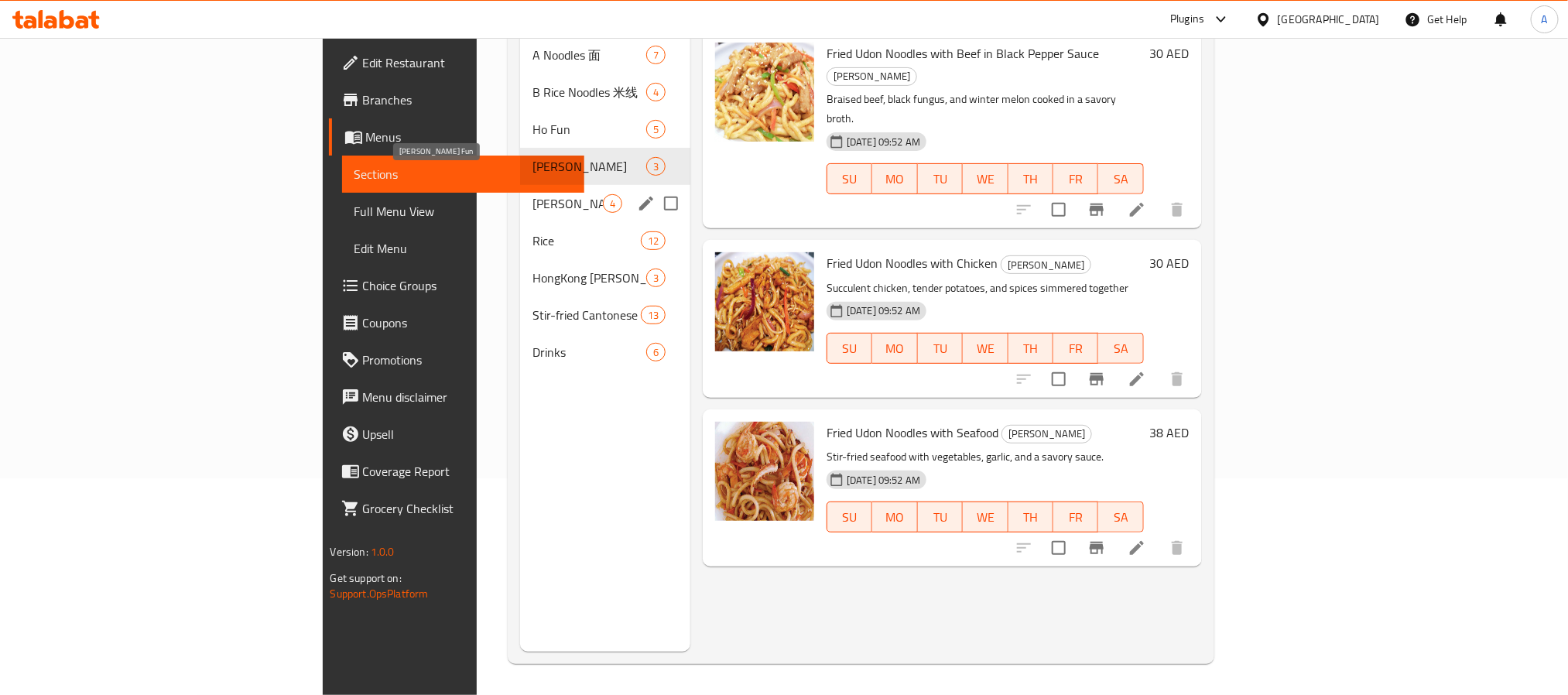
click at [532, 194] on span "[PERSON_NAME] Fun" at bounding box center [567, 203] width 71 height 18
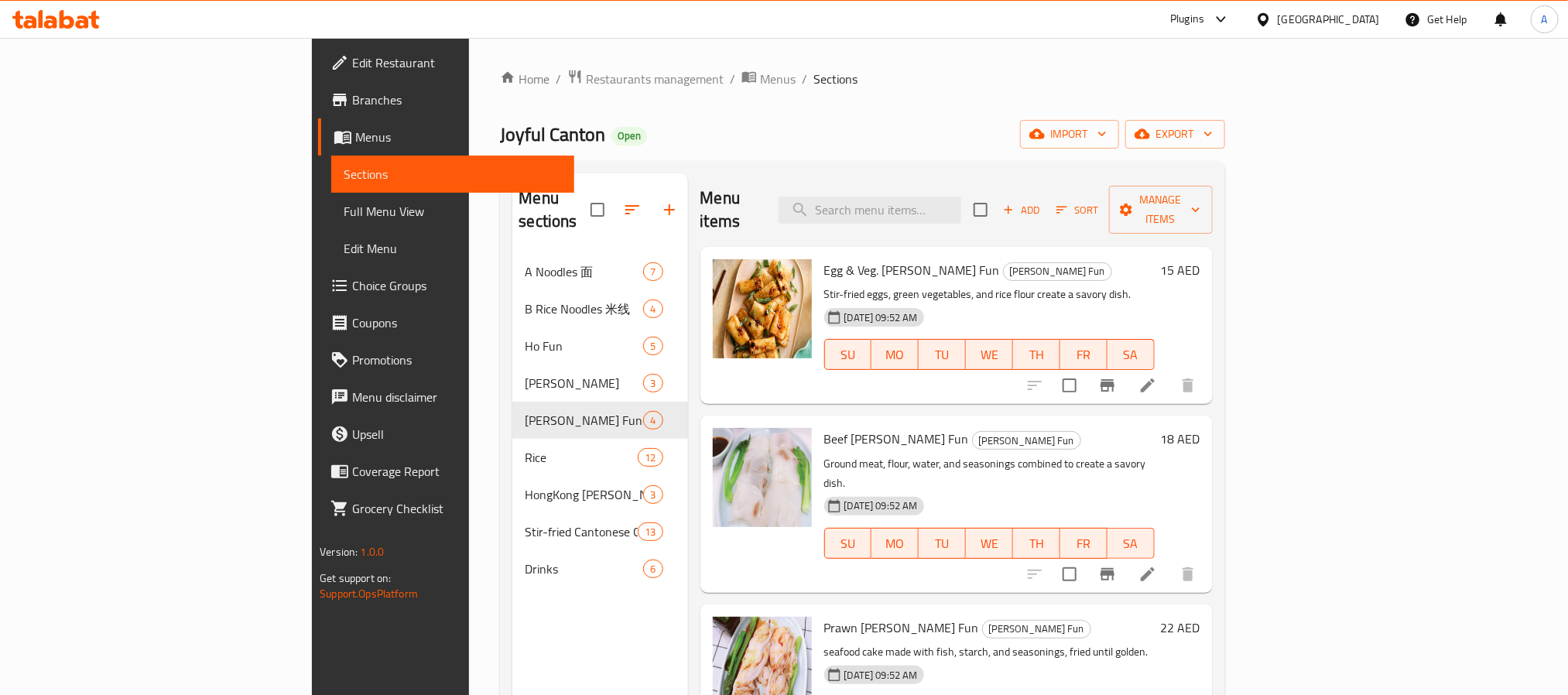
click at [1300, 28] on div "[GEOGRAPHIC_DATA]" at bounding box center [1318, 19] width 149 height 37
click at [1320, 19] on div "[GEOGRAPHIC_DATA]" at bounding box center [1329, 19] width 102 height 17
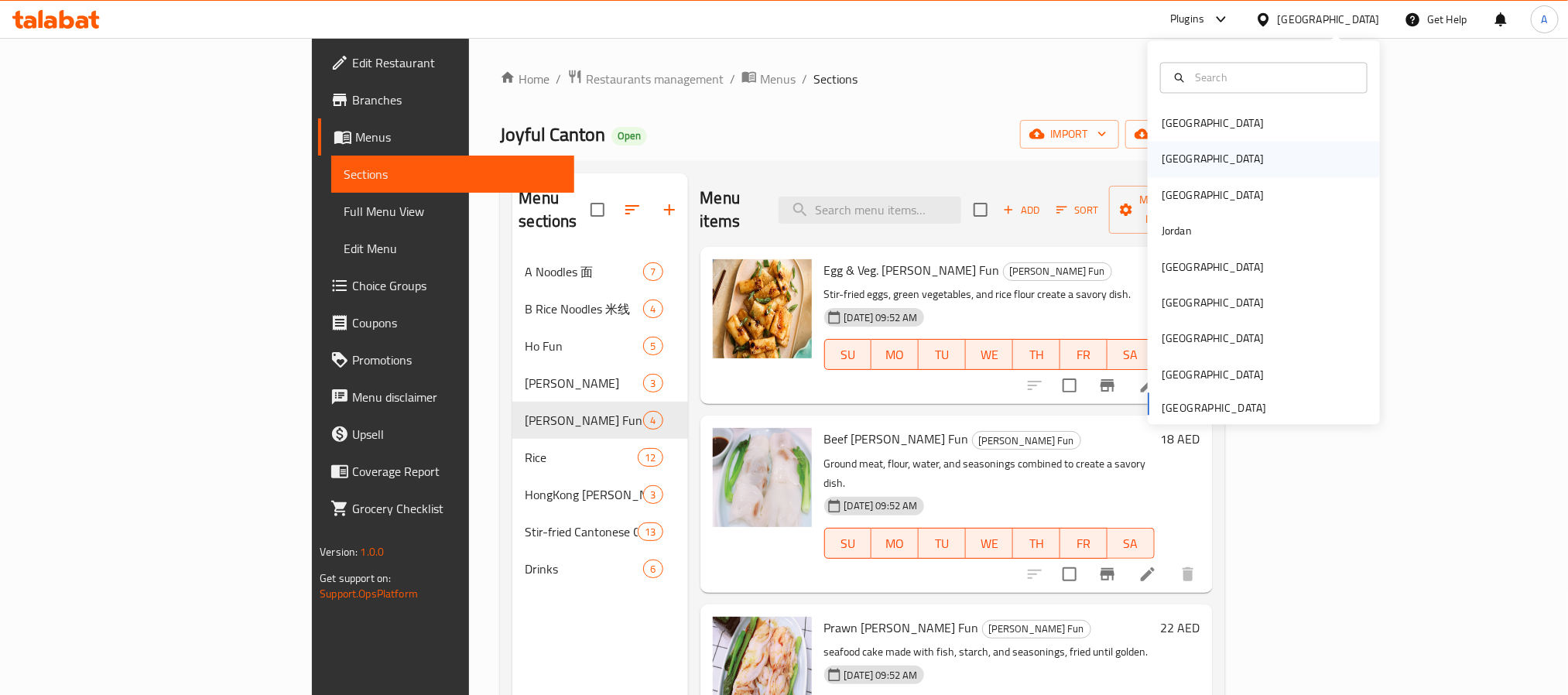
click at [1180, 164] on div "[GEOGRAPHIC_DATA]" at bounding box center [1213, 159] width 127 height 36
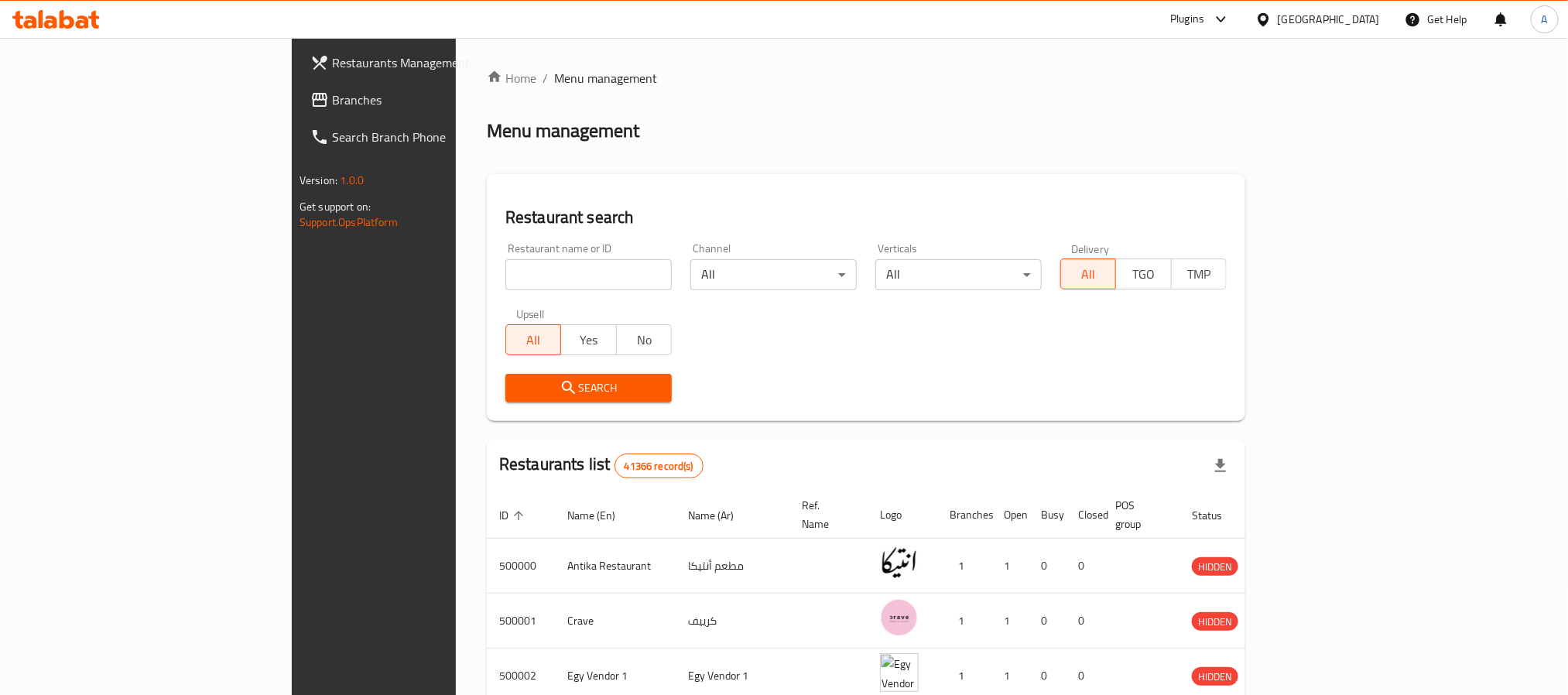
click at [506, 276] on input "search" at bounding box center [589, 275] width 166 height 31
paste input "677516"
type input "677516"
click button "Search" at bounding box center [589, 388] width 166 height 28
